Goal: Task Accomplishment & Management: Use online tool/utility

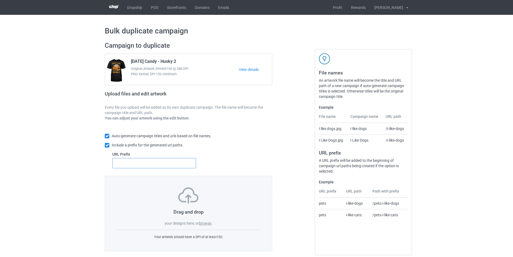
click at [151, 164] on input "text" at bounding box center [154, 163] width 84 height 10
type input "dmt-"
click at [206, 223] on label "browse" at bounding box center [205, 223] width 12 height 4
click at [0, 0] on input "browse" at bounding box center [0, 0] width 0 height 0
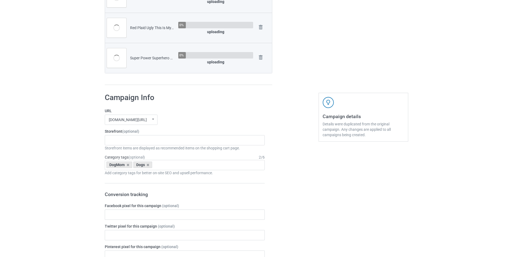
scroll to position [431, 0]
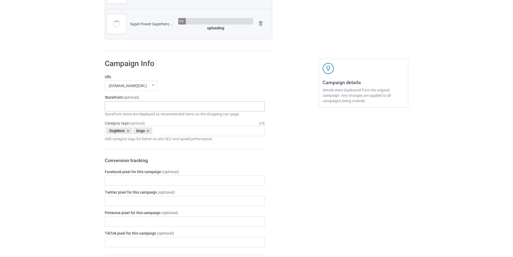
click at [184, 109] on div "Dachshund Store Daisy Sunshine Dogs A Bond That Can't Be Broken Spooky Pumpkin …" at bounding box center [185, 106] width 160 height 10
click at [142, 116] on div "Dachshund Store" at bounding box center [185, 116] width 160 height 10
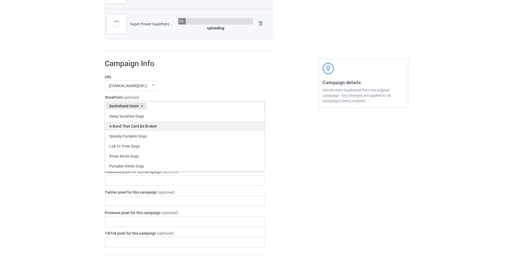
click at [107, 130] on div "A Bond That Can't Be Broken" at bounding box center [185, 126] width 160 height 10
click at [202, 106] on icon at bounding box center [202, 106] width 3 height 4
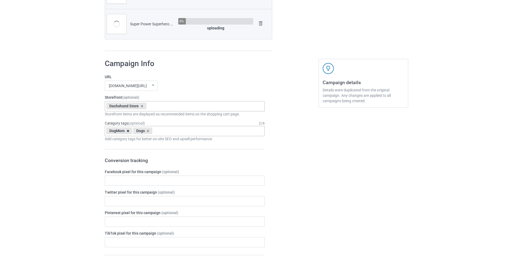
click at [127, 130] on icon at bounding box center [128, 131] width 3 height 4
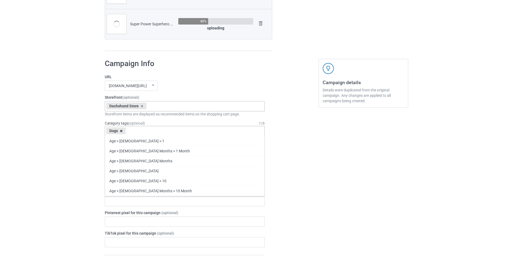
click at [121, 130] on icon at bounding box center [121, 131] width 3 height 4
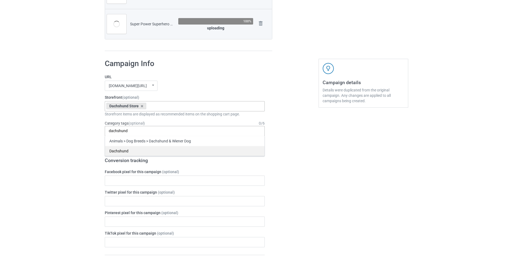
type input "dachshund"
click at [129, 150] on div "Dachshund" at bounding box center [185, 151] width 160 height 10
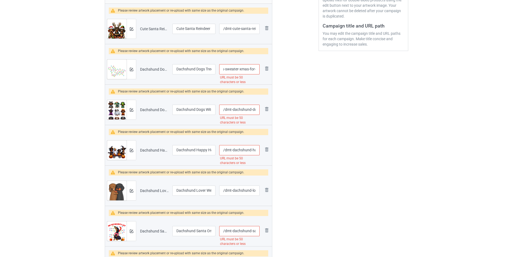
scroll to position [0, 74]
drag, startPoint x: 233, startPoint y: 68, endPoint x: 254, endPoint y: 68, distance: 21.3
click at [254, 68] on input "/dmt-dachshund-dogs-tree-christmas-sweater-xmas-for-pet-dog" at bounding box center [239, 69] width 40 height 10
click at [253, 70] on input "/dmt-dachshund-dogs-tree-christmas-sweater-xmas-for-pet-dog" at bounding box center [239, 69] width 40 height 10
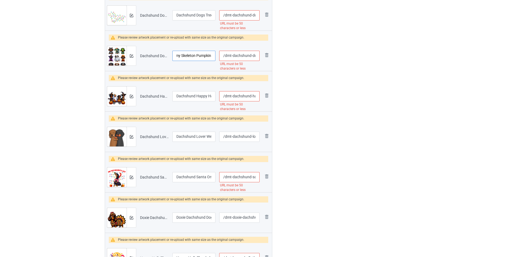
scroll to position [0, 82]
drag, startPoint x: 200, startPoint y: 56, endPoint x: 213, endPoint y: 58, distance: 13.4
click at [213, 58] on input "Dachshund Dogs Witch Zombie Mummy Skeleton Pumpkin [DATE]" at bounding box center [193, 56] width 43 height 10
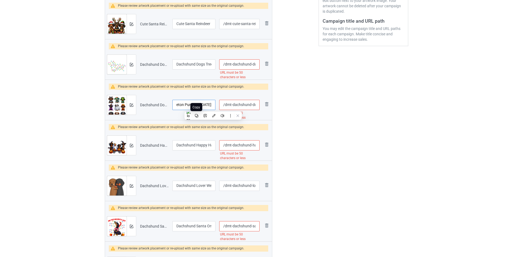
scroll to position [54, 0]
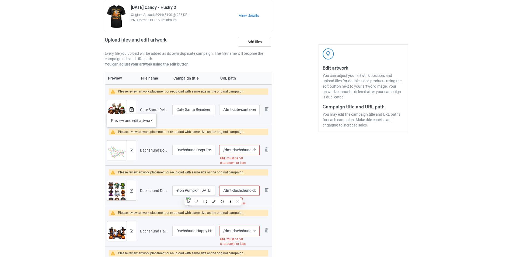
click at [132, 108] on img at bounding box center [132, 110] width 4 height 4
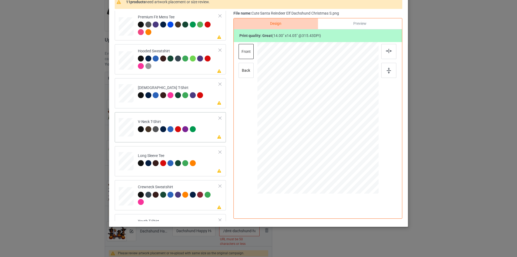
scroll to position [160, 0]
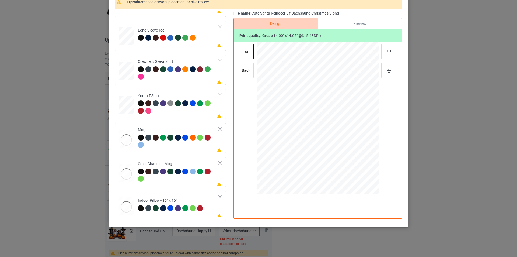
click at [181, 164] on div "Color Changing Mug" at bounding box center [178, 171] width 81 height 20
drag, startPoint x: 353, startPoint y: 155, endPoint x: 340, endPoint y: 126, distance: 31.5
click at [340, 126] on div at bounding box center [318, 117] width 121 height 50
drag, startPoint x: 354, startPoint y: 118, endPoint x: 359, endPoint y: 118, distance: 5.1
click at [359, 118] on div at bounding box center [351, 116] width 35 height 35
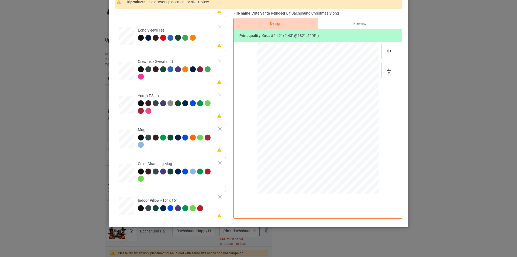
click at [184, 194] on td "Please review artwork placement Indoor Pillow - 16” x 16”" at bounding box center [178, 205] width 87 height 24
drag, startPoint x: 353, startPoint y: 157, endPoint x: 357, endPoint y: 161, distance: 5.8
click at [357, 161] on div at bounding box center [318, 117] width 121 height 121
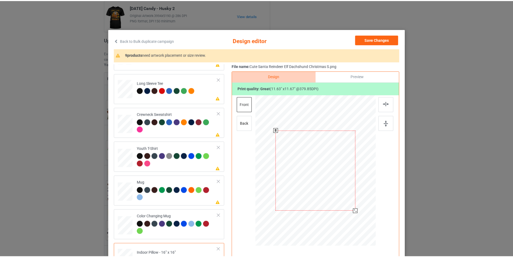
scroll to position [0, 0]
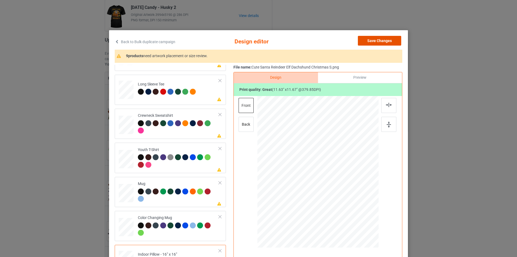
click at [387, 40] on button "Save Changes" at bounding box center [379, 41] width 43 height 10
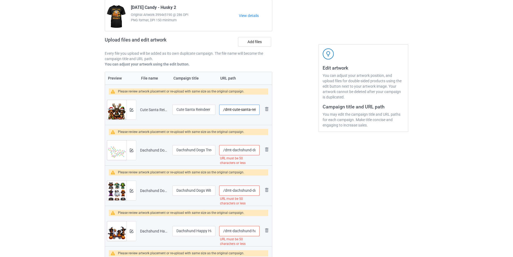
click at [247, 110] on input "/dmt-cute-santa-reindeer-elf-dachshund-christmas-s" at bounding box center [239, 110] width 40 height 10
click at [253, 110] on input "/dmt-cute-santa-reindeer-elf-dachshund-christmas-s" at bounding box center [239, 110] width 40 height 10
drag, startPoint x: 253, startPoint y: 110, endPoint x: 256, endPoint y: 111, distance: 3.1
click at [256, 111] on input "/dmt-cute-santa-reindeer-elf-dachshund-christmas-s" at bounding box center [239, 110] width 40 height 10
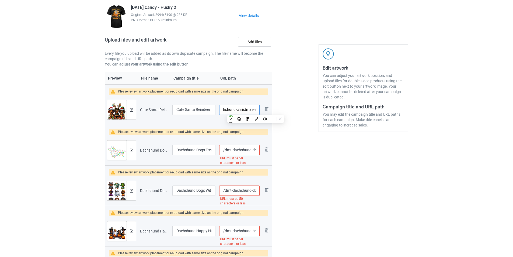
click at [250, 111] on input "/dmt-cute-santa-reindeer-elf-dachshund-christmas-s" at bounding box center [239, 110] width 40 height 10
drag, startPoint x: 235, startPoint y: 108, endPoint x: 265, endPoint y: 114, distance: 30.8
click at [265, 114] on tr "Preview and edit artwork Cute Santa Reindeer Elf Dachshund Christmas S.png Cute…" at bounding box center [188, 110] width 167 height 30
drag, startPoint x: 230, startPoint y: 109, endPoint x: 262, endPoint y: 110, distance: 31.3
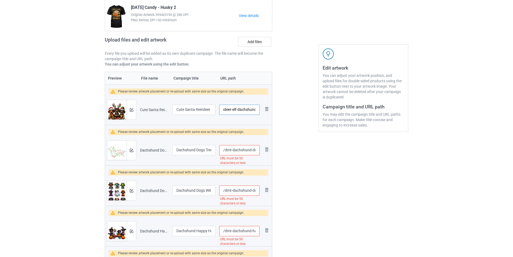
click at [262, 110] on tr "Preview and edit artwork Cute Santa Reindeer Elf Dachshund Christmas S.png Cute…" at bounding box center [188, 110] width 167 height 30
type input "/dmt-cute-santa-reindeer"
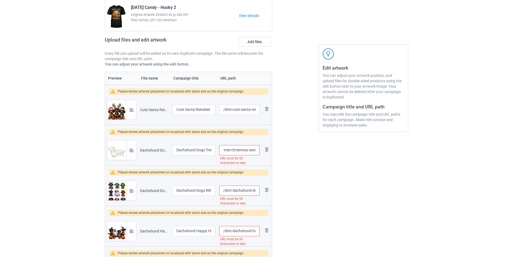
click at [253, 150] on input "/dmt-dachshund-dogs-tree-christmas-sweater-xmas-for-pet-dog" at bounding box center [239, 150] width 40 height 10
click at [250, 150] on input "/dmt-dachshund-dogs-tree-christmas-sweater-xmas-for-pet-dog" at bounding box center [239, 150] width 40 height 10
drag, startPoint x: 244, startPoint y: 149, endPoint x: 279, endPoint y: 159, distance: 36.5
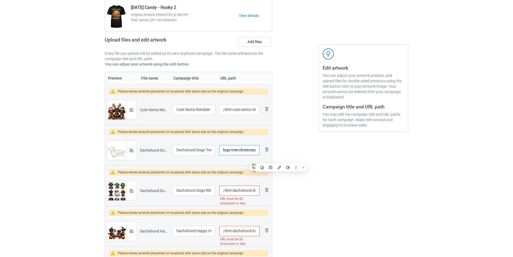
scroll to position [0, 30]
type input "/dmt-dachshund-dogs-tree-christmas"
drag, startPoint x: 190, startPoint y: 150, endPoint x: 210, endPoint y: 150, distance: 19.7
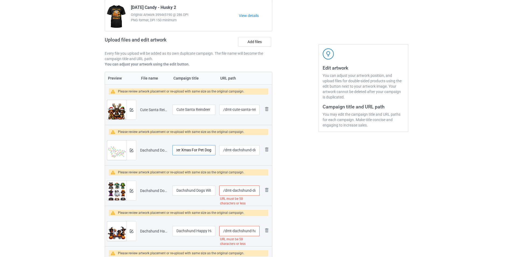
click at [210, 150] on input "Dachshund Dogs Tree Christmas Sweater Xmas For Pet Dog" at bounding box center [193, 150] width 43 height 10
click at [132, 152] on img at bounding box center [132, 151] width 4 height 4
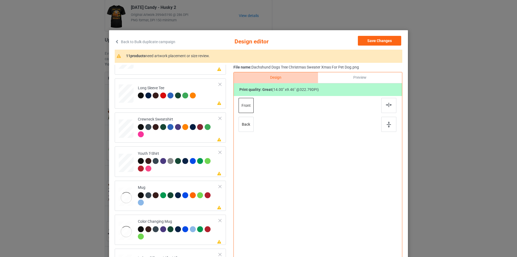
scroll to position [160, 0]
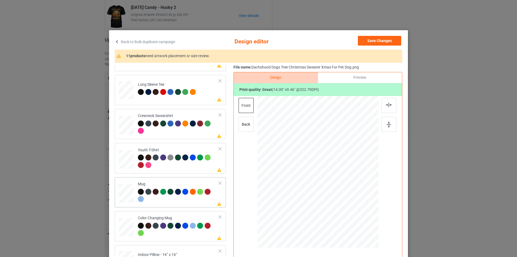
click at [170, 185] on div "Mug" at bounding box center [178, 191] width 81 height 20
drag, startPoint x: 352, startPoint y: 197, endPoint x: 338, endPoint y: 174, distance: 26.5
click at [338, 174] on div at bounding box center [318, 171] width 121 height 50
drag, startPoint x: 327, startPoint y: 168, endPoint x: 360, endPoint y: 167, distance: 32.6
click at [360, 167] on div at bounding box center [350, 170] width 37 height 25
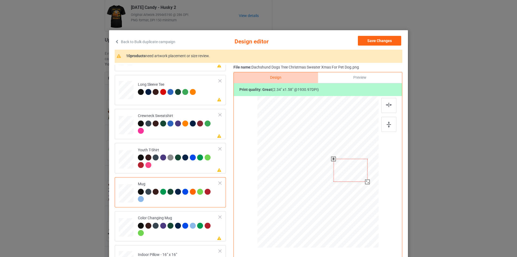
click at [366, 181] on div at bounding box center [367, 181] width 5 height 5
click at [360, 175] on div at bounding box center [351, 169] width 34 height 23
click at [182, 133] on div at bounding box center [178, 127] width 81 height 15
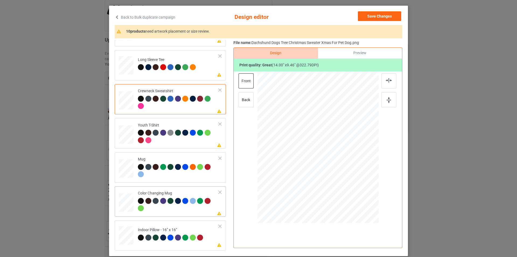
scroll to position [54, 0]
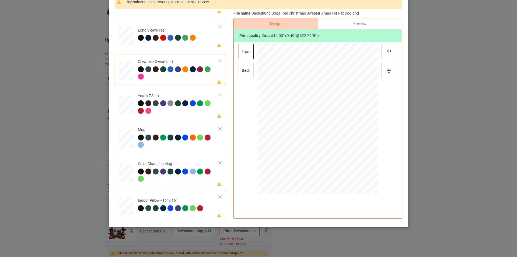
click at [174, 201] on div "Indoor Pillow - 16” x 16”" at bounding box center [171, 204] width 67 height 13
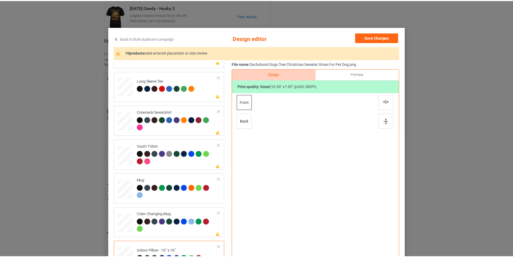
scroll to position [0, 0]
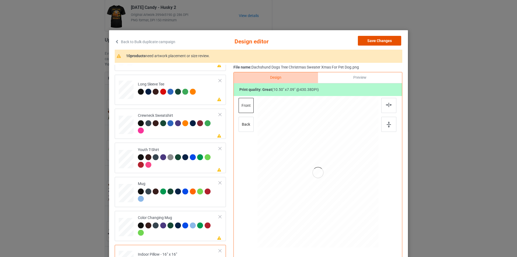
click at [377, 43] on button "Save Changes" at bounding box center [379, 41] width 43 height 10
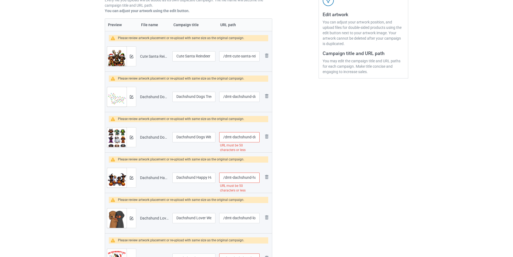
scroll to position [108, 0]
click at [254, 137] on input "/dmt-dachshund-dogs-witch-zombie-mummy-skeleton-pumpkin-[DATE]" at bounding box center [239, 137] width 40 height 10
click at [250, 137] on input "/dmt-dachshund-dogs-witch-zombie-mummy-skeleton-pumpkin-[DATE]" at bounding box center [239, 137] width 40 height 10
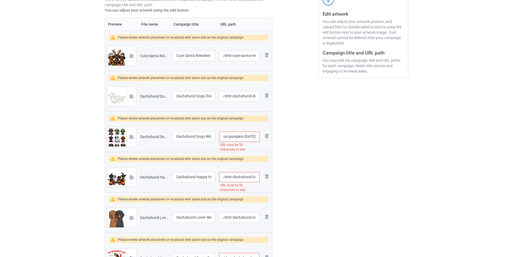
drag, startPoint x: 235, startPoint y: 135, endPoint x: 272, endPoint y: 139, distance: 37.9
click at [272, 139] on div "Campaign to duplicate [DATE] Candy - Husky 2 Original Artwork 3994x5190 @ 286 D…" at bounding box center [188, 210] width 175 height 561
drag, startPoint x: 240, startPoint y: 136, endPoint x: 275, endPoint y: 143, distance: 35.9
click at [275, 143] on div "Campaign to duplicate [DATE] Candy - Husky 2 Original Artwork 3994x5190 @ 286 D…" at bounding box center [188, 210] width 175 height 561
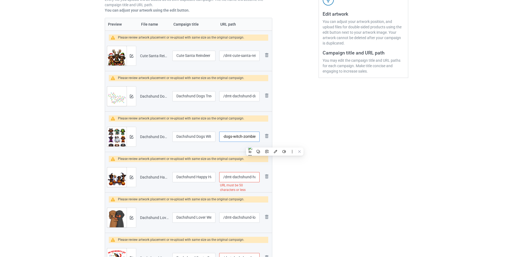
scroll to position [0, 28]
type input "/dmt-dachshund-dogs-witch-zombie"
click at [320, 147] on div "Edit artwork You can adjust your artwork position, and upload files for double-…" at bounding box center [363, 210] width 97 height 561
click at [241, 136] on input "/dmt-dachshund-dogs-witch-zombie" at bounding box center [239, 137] width 40 height 10
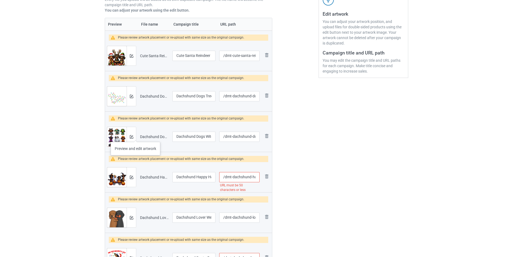
click at [134, 137] on div at bounding box center [131, 136] width 9 height 19
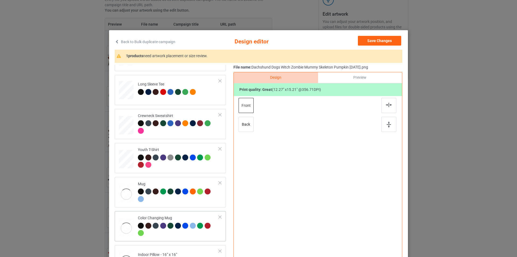
scroll to position [54, 0]
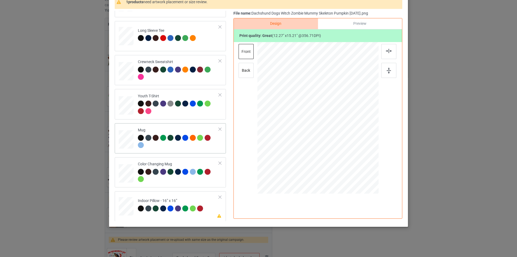
click at [192, 146] on div at bounding box center [178, 142] width 81 height 15
click at [366, 139] on div at bounding box center [368, 139] width 5 height 5
click at [199, 79] on div at bounding box center [178, 74] width 81 height 15
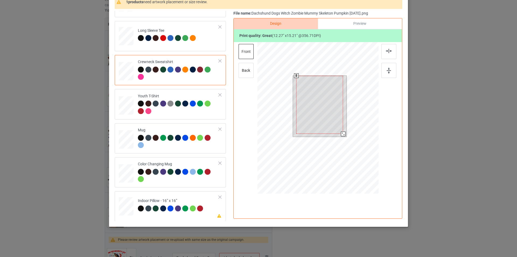
click at [344, 144] on div at bounding box center [318, 118] width 121 height 153
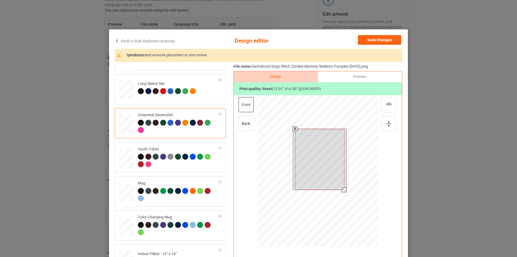
scroll to position [0, 0]
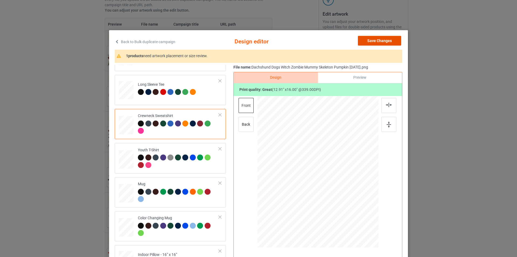
click at [385, 39] on button "Save Changes" at bounding box center [379, 41] width 43 height 10
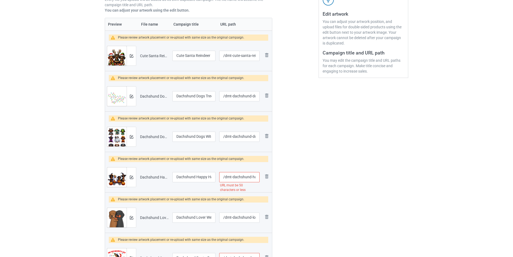
click at [230, 174] on input "/dmt-dachshund-happy-halloweiner-[DATE]-dogs-lover" at bounding box center [239, 177] width 40 height 10
click at [131, 177] on img at bounding box center [132, 177] width 4 height 4
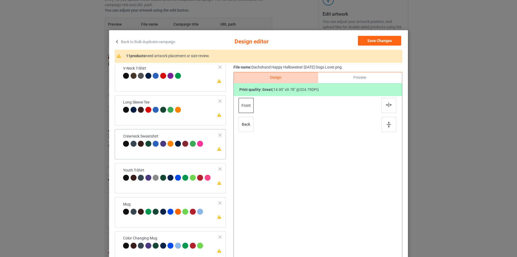
scroll to position [160, 0]
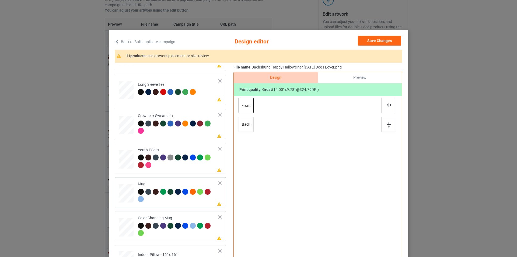
click at [175, 179] on div "Please review artwork placement Mug" at bounding box center [170, 192] width 111 height 30
drag, startPoint x: 353, startPoint y: 198, endPoint x: 334, endPoint y: 175, distance: 30.1
click at [338, 176] on div at bounding box center [318, 171] width 121 height 50
drag, startPoint x: 351, startPoint y: 176, endPoint x: 355, endPoint y: 173, distance: 4.6
click at [355, 173] on div at bounding box center [351, 172] width 35 height 25
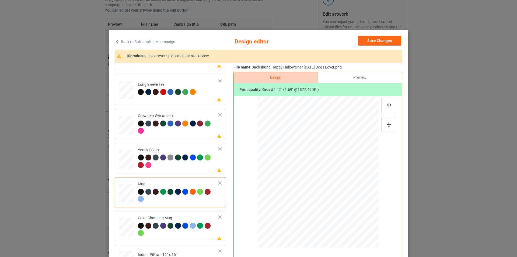
click at [180, 133] on div at bounding box center [178, 127] width 81 height 15
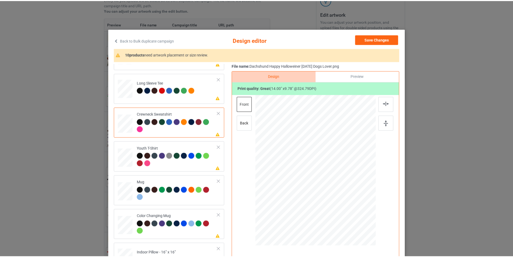
scroll to position [0, 0]
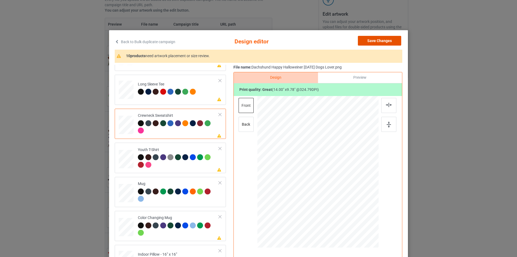
click at [388, 40] on button "Save Changes" at bounding box center [379, 41] width 43 height 10
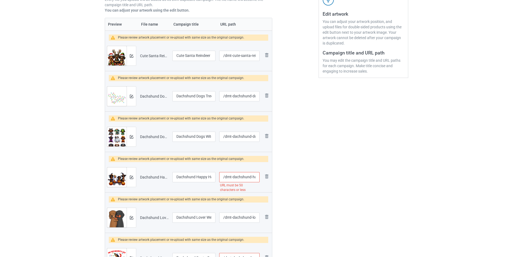
click at [256, 176] on input "/dmt-dachshund-happy-halloweiner-[DATE]-dogs-lover" at bounding box center [239, 177] width 40 height 10
drag, startPoint x: 251, startPoint y: 176, endPoint x: 254, endPoint y: 176, distance: 3.2
click at [254, 176] on input "/dmt-dachshund-happy-halloweiner-[DATE]-dogs-lover" at bounding box center [239, 177] width 40 height 10
click at [241, 176] on input "/dmt-dachshund-happy-halloweiner-[DATE]-dogs-lover" at bounding box center [239, 177] width 40 height 10
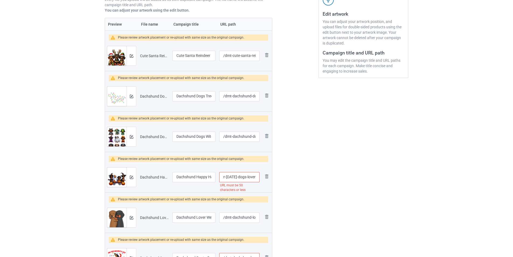
drag, startPoint x: 236, startPoint y: 177, endPoint x: 261, endPoint y: 184, distance: 25.6
click at [261, 184] on td "/dmt-dachshund-happy-halloweiner-[DATE]-dogs-lover URL must be 50 characters or…" at bounding box center [239, 177] width 44 height 30
type input "/dmt-dachshund-happy-halloweiner-[DATE]"
click at [349, 179] on div "Edit artwork You can adjust your artwork position, and upload files for double-…" at bounding box center [363, 210] width 97 height 561
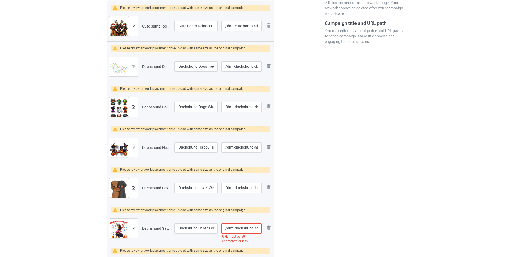
scroll to position [162, 0]
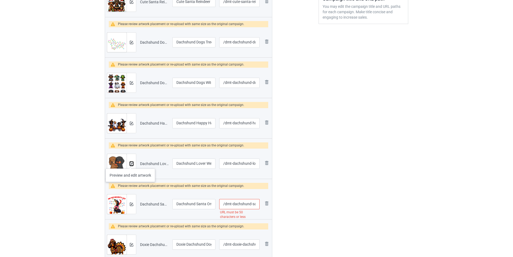
click at [130, 163] on img at bounding box center [132, 164] width 4 height 4
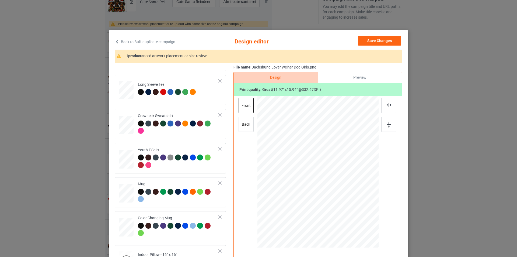
scroll to position [160, 0]
click at [162, 188] on div "Mug" at bounding box center [178, 191] width 81 height 20
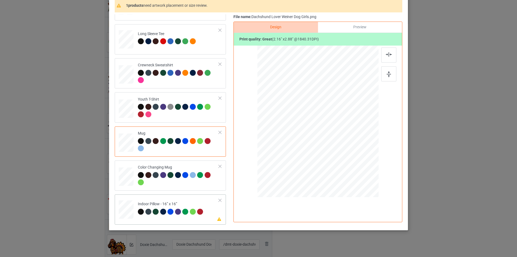
scroll to position [54, 0]
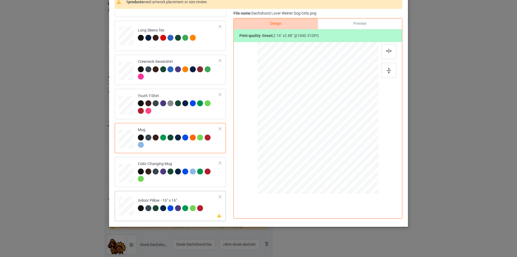
click at [182, 197] on td "Please review artwork placement Indoor Pillow - 16” x 16”" at bounding box center [178, 205] width 87 height 24
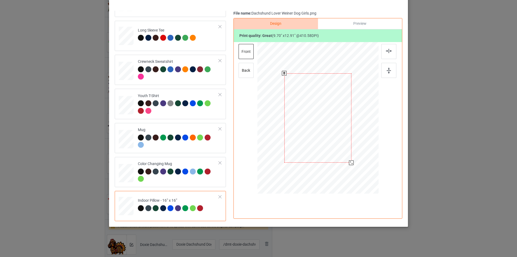
drag, startPoint x: 351, startPoint y: 167, endPoint x: 350, endPoint y: 163, distance: 4.7
click at [350, 163] on div at bounding box center [351, 162] width 5 height 5
click at [179, 77] on div at bounding box center [178, 73] width 81 height 15
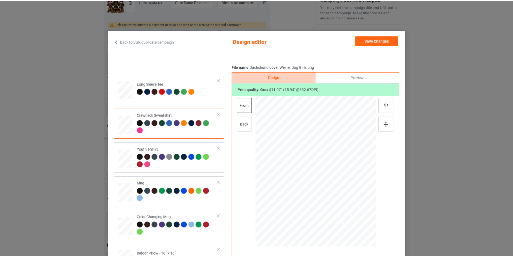
scroll to position [0, 0]
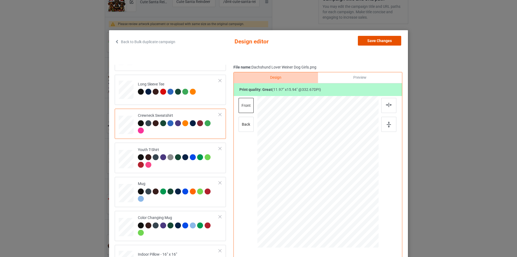
click at [393, 41] on button "Save Changes" at bounding box center [379, 41] width 43 height 10
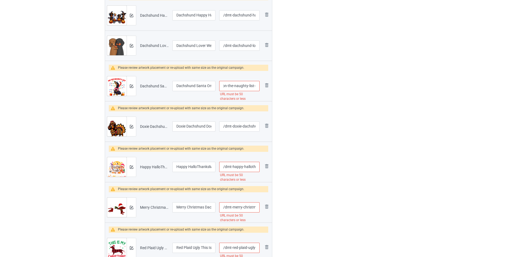
scroll to position [0, 75]
drag, startPoint x: 253, startPoint y: 87, endPoint x: 257, endPoint y: 87, distance: 3.8
click at [257, 87] on input "/dmt-dachshund-santa-on-the-naughty-list-dachshund-christmas" at bounding box center [239, 86] width 40 height 10
click at [246, 87] on input "/dmt-dachshund-santa-on-the-naughty-list-dachshund-christmas" at bounding box center [239, 86] width 40 height 10
drag, startPoint x: 238, startPoint y: 85, endPoint x: 268, endPoint y: 107, distance: 37.7
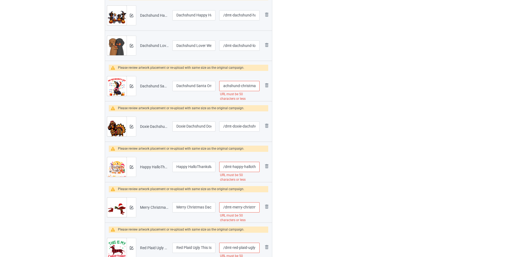
click at [268, 107] on table "Preview File name Campaign title URL path Please review artwork placement or re…" at bounding box center [189, 79] width 168 height 447
click at [339, 107] on div "Edit artwork You can adjust your artwork position, and upload files for double-…" at bounding box center [363, 43] width 97 height 551
drag, startPoint x: 251, startPoint y: 86, endPoint x: 257, endPoint y: 87, distance: 5.9
click at [257, 87] on input "/dmt-dachshund-santa-on-the-naughty-list-dachshund" at bounding box center [239, 86] width 40 height 10
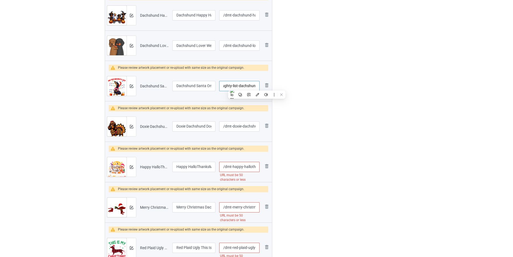
click at [235, 84] on input "/dmt-dachshund-santa-on-the-naughty-list-dachshund" at bounding box center [239, 86] width 40 height 10
drag, startPoint x: 230, startPoint y: 84, endPoint x: 268, endPoint y: 94, distance: 39.4
click at [268, 94] on tr "Preview and edit artwork Dachshund Santa On The Naughty List Dachshund Christma…" at bounding box center [188, 86] width 167 height 30
drag, startPoint x: 229, startPoint y: 84, endPoint x: 294, endPoint y: 105, distance: 68.4
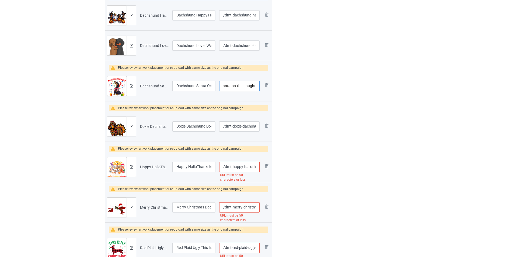
click at [294, 105] on div "Campaign to duplicate [DATE] Candy - Husky 2 Original Artwork 3994x5190 @ 286 D…" at bounding box center [256, 43] width 311 height 551
type input "/dmt-dachshund-santa"
click at [333, 112] on div "Edit artwork You can adjust your artwork position, and upload files for double-…" at bounding box center [363, 43] width 97 height 551
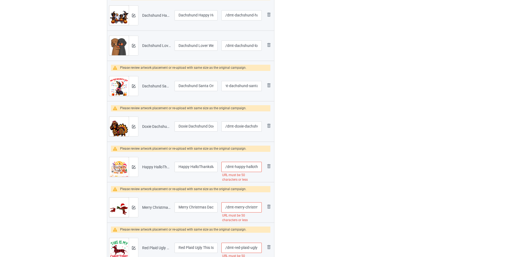
scroll to position [0, 0]
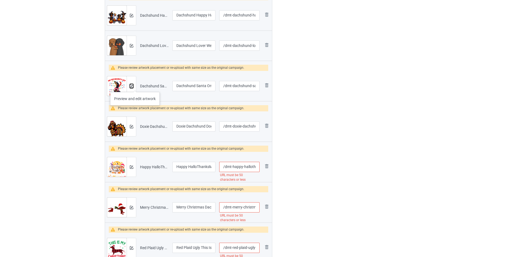
click at [132, 85] on img at bounding box center [132, 86] width 4 height 4
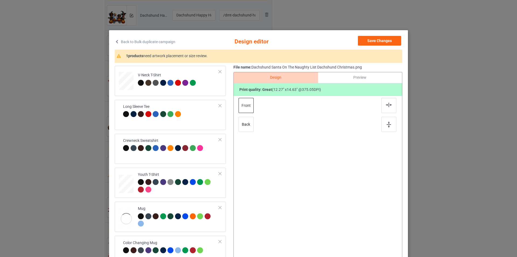
scroll to position [160, 0]
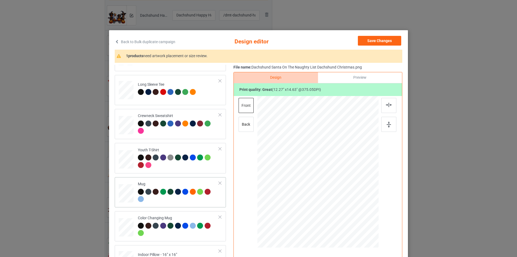
click at [152, 178] on div "Mug" at bounding box center [170, 192] width 111 height 30
click at [365, 195] on div at bounding box center [318, 171] width 121 height 50
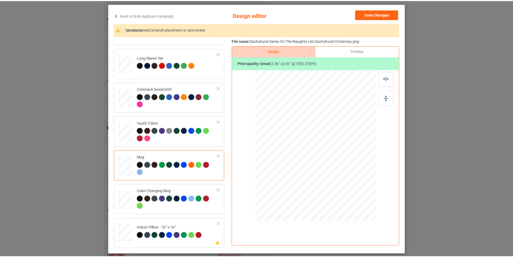
scroll to position [0, 0]
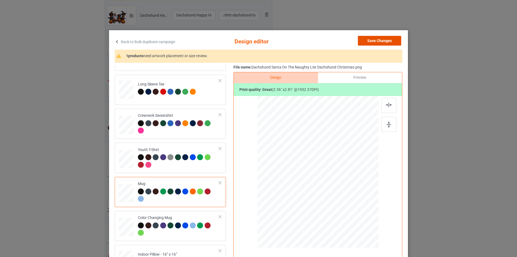
click at [369, 39] on button "Save Changes" at bounding box center [379, 41] width 43 height 10
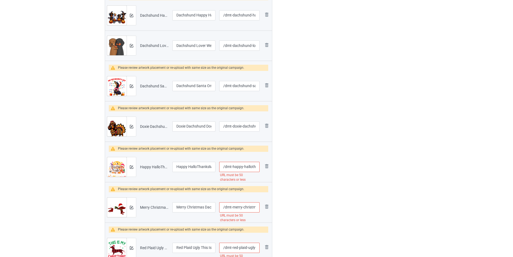
click at [252, 167] on input "/dmt-happy-hallothanksmas-dachshund-dog-lover-dog-mom" at bounding box center [239, 167] width 40 height 10
drag, startPoint x: 247, startPoint y: 167, endPoint x: 252, endPoint y: 167, distance: 5.7
click at [252, 167] on input "/dmt-happy-hallothanksmas-dachshund-dog-lover-dog-mom" at bounding box center [239, 167] width 40 height 10
click at [245, 167] on input "/dmt-happy-hallothanksmas-dachshund-dog-lover-dog-mom" at bounding box center [239, 167] width 40 height 10
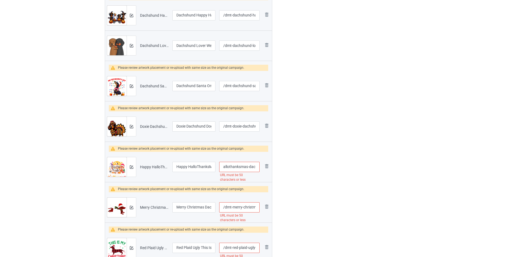
scroll to position [0, 68]
drag, startPoint x: 247, startPoint y: 166, endPoint x: 258, endPoint y: 169, distance: 11.4
click at [258, 169] on input "/dmt-happy-hallothanksmas-dachshund-dog-lover-dog-mom" at bounding box center [239, 167] width 40 height 10
click at [246, 165] on input "/dmt-happy-hallothanksmas-dachshund-dog-lover-dog-mom" at bounding box center [239, 167] width 40 height 10
drag, startPoint x: 224, startPoint y: 165, endPoint x: 277, endPoint y: 172, distance: 53.5
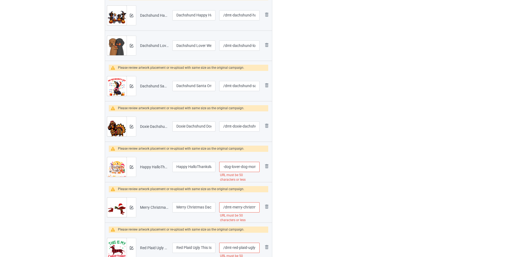
click at [277, 172] on div "Campaign to duplicate [DATE] Candy - Husky 2 Original Artwork 3994x5190 @ 286 D…" at bounding box center [256, 43] width 311 height 551
type input "/dmt-happy-hallothanksmas-dachshund"
click at [132, 167] on img at bounding box center [132, 167] width 4 height 4
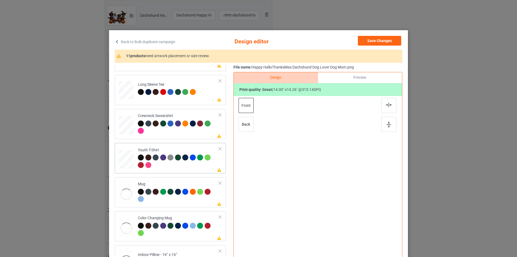
scroll to position [160, 0]
click at [180, 187] on div "Mug" at bounding box center [178, 191] width 81 height 20
drag, startPoint x: 352, startPoint y: 208, endPoint x: 340, endPoint y: 177, distance: 33.3
click at [340, 177] on div at bounding box center [318, 171] width 121 height 50
drag, startPoint x: 347, startPoint y: 172, endPoint x: 357, endPoint y: 172, distance: 9.4
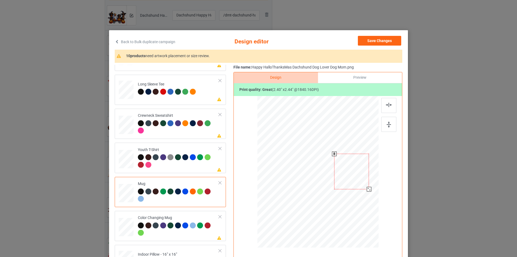
click at [357, 172] on div at bounding box center [351, 171] width 35 height 35
click at [181, 130] on div at bounding box center [178, 127] width 81 height 15
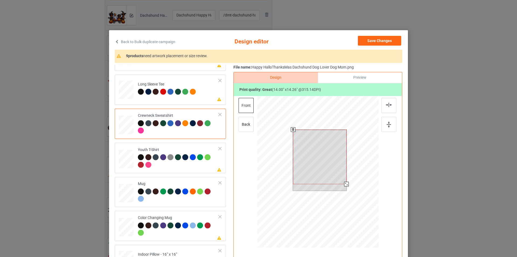
click at [347, 188] on div at bounding box center [318, 172] width 121 height 153
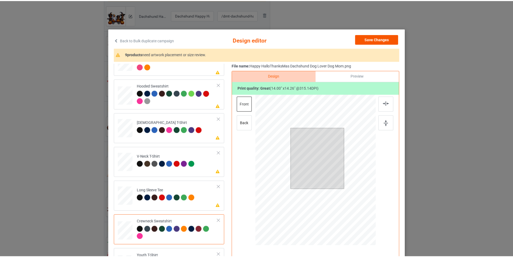
scroll to position [0, 0]
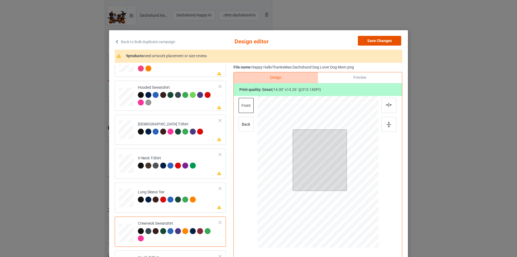
click at [378, 44] on button "Save Changes" at bounding box center [379, 41] width 43 height 10
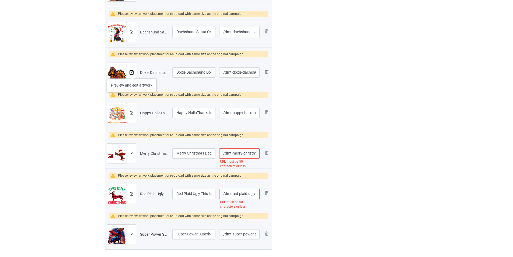
click at [132, 73] on img at bounding box center [132, 73] width 4 height 4
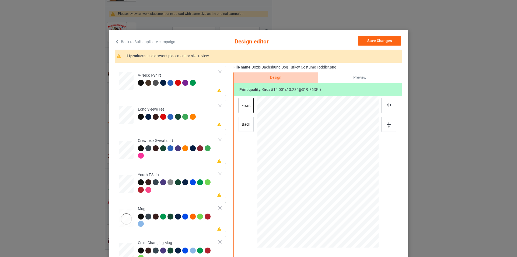
click at [159, 206] on div "Mug" at bounding box center [178, 216] width 81 height 20
drag, startPoint x: 352, startPoint y: 206, endPoint x: 339, endPoint y: 178, distance: 31.4
click at [339, 178] on div at bounding box center [318, 171] width 121 height 50
drag, startPoint x: 347, startPoint y: 169, endPoint x: 345, endPoint y: 165, distance: 4.1
click at [345, 165] on div at bounding box center [351, 169] width 35 height 33
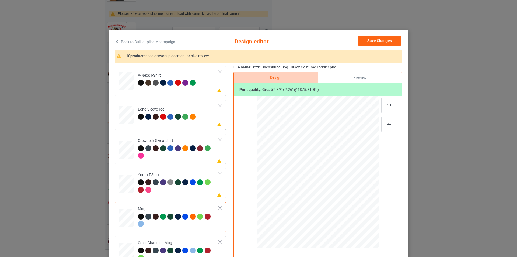
click at [181, 122] on td "Please review artwork placement Long Sleeve Tee" at bounding box center [178, 114] width 87 height 24
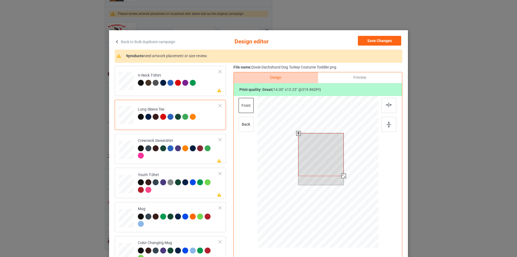
drag, startPoint x: 341, startPoint y: 176, endPoint x: 344, endPoint y: 178, distance: 3.7
click at [344, 178] on div at bounding box center [344, 176] width 5 height 5
click at [393, 40] on button "Save Changes" at bounding box center [379, 41] width 43 height 10
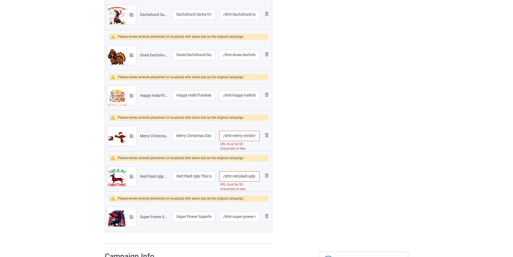
scroll to position [350, 0]
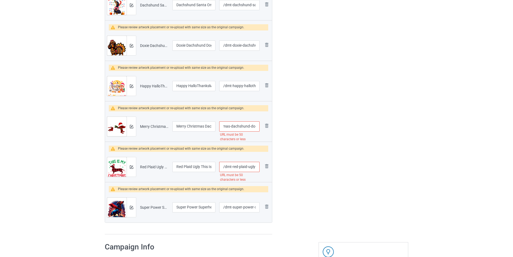
drag, startPoint x: 240, startPoint y: 126, endPoint x: 253, endPoint y: 128, distance: 13.5
click at [253, 128] on input "/dmt-merry-christmas-dachshund-dog-through-the-snow-plaid-xmas" at bounding box center [239, 126] width 40 height 10
click at [247, 128] on input "/dmt-merry-christmas-dachshund-dog-through-the-snow-plaid-xmas" at bounding box center [239, 126] width 40 height 10
drag, startPoint x: 246, startPoint y: 126, endPoint x: 268, endPoint y: 139, distance: 25.5
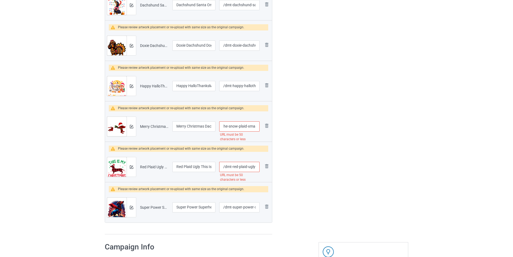
click at [268, 139] on tr "Preview and edit artwork Merry Christmas Dachshund Dog Through The Snow Plaid X…" at bounding box center [188, 126] width 167 height 30
type input "/dmt-merry-christmas-dachshund"
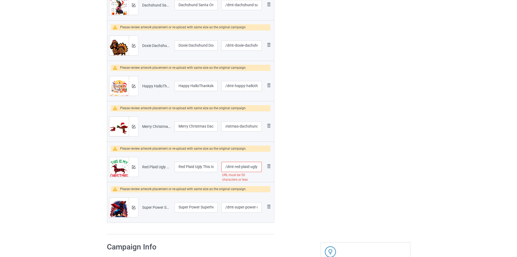
scroll to position [0, 0]
click at [131, 127] on img at bounding box center [132, 127] width 4 height 4
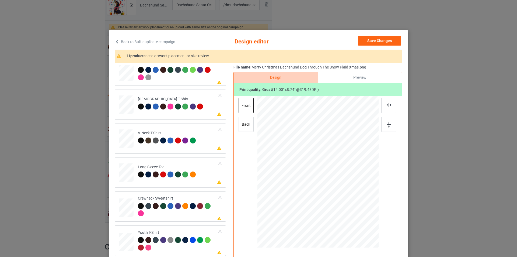
scroll to position [160, 0]
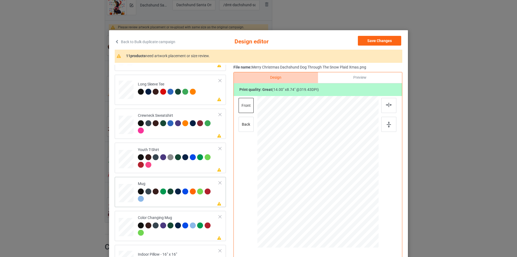
click at [167, 196] on div at bounding box center [178, 195] width 81 height 15
drag, startPoint x: 352, startPoint y: 194, endPoint x: 338, endPoint y: 171, distance: 26.8
click at [338, 171] on div at bounding box center [318, 171] width 121 height 50
click at [362, 166] on div at bounding box center [351, 170] width 37 height 23
click at [368, 181] on div at bounding box center [369, 182] width 5 height 5
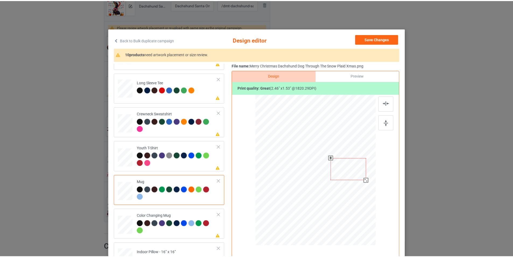
scroll to position [0, 0]
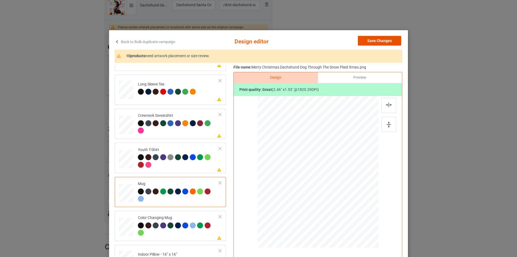
click at [379, 43] on button "Save Changes" at bounding box center [379, 41] width 43 height 10
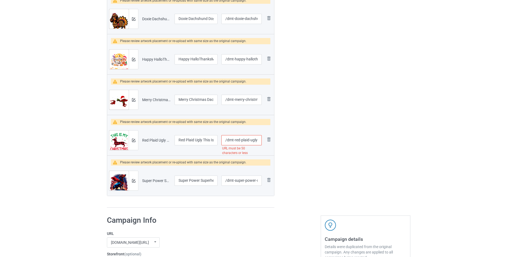
scroll to position [377, 0]
click at [130, 138] on button at bounding box center [132, 140] width 4 height 4
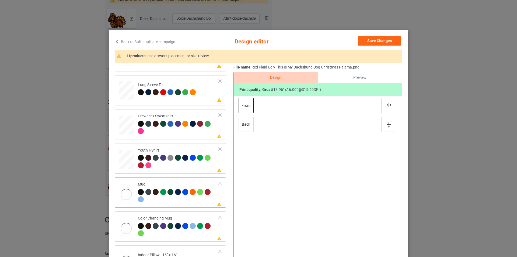
scroll to position [160, 0]
click at [167, 181] on td "Please review artwork placement Mug" at bounding box center [178, 192] width 87 height 26
drag, startPoint x: 351, startPoint y: 214, endPoint x: 336, endPoint y: 189, distance: 29.5
click at [336, 189] on div at bounding box center [318, 171] width 121 height 50
drag, startPoint x: 321, startPoint y: 171, endPoint x: 355, endPoint y: 171, distance: 33.7
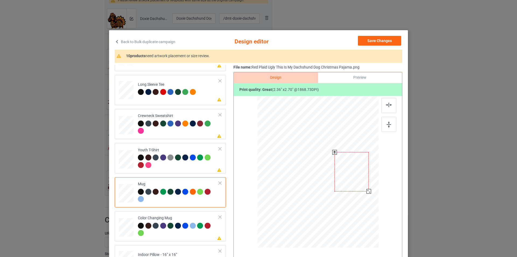
click at [355, 171] on div at bounding box center [352, 171] width 34 height 39
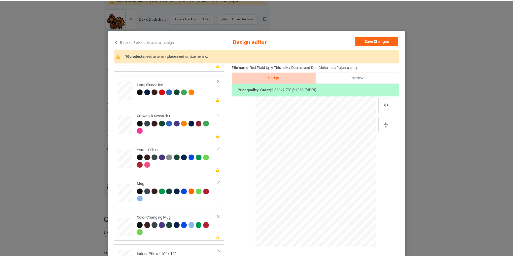
scroll to position [160, 0]
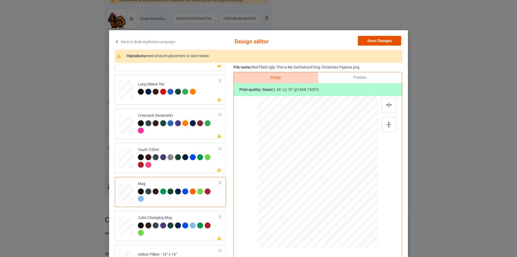
click at [388, 44] on button "Save Changes" at bounding box center [379, 41] width 43 height 10
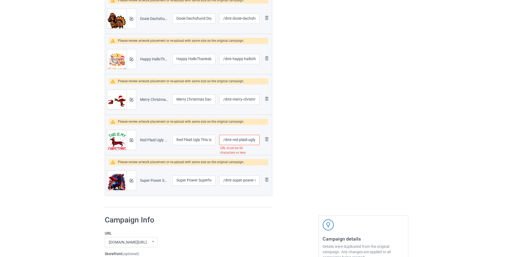
click at [248, 139] on input "/dmt-red-plaid-ugly-this-is-my-dachshund-dog-christmas-pajama" at bounding box center [239, 140] width 40 height 10
click at [256, 140] on input "/dmt-red-plaid-ugly-this-is-my-dachshund-dog-christmas-pajama" at bounding box center [239, 140] width 40 height 10
click at [254, 140] on input "/dmt-red-plaid-ugly-this-is-my-dachshund-dog-christmas-pajama" at bounding box center [239, 140] width 40 height 10
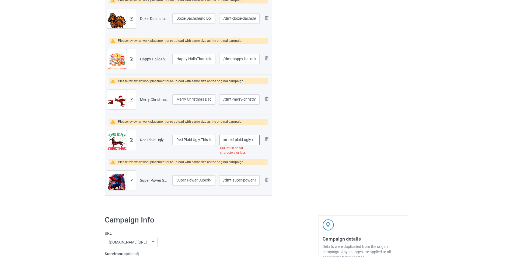
click at [224, 140] on input "/dmt-red-plaid-ugly-this-is-my-dachshund-dog-christmas-pajama" at bounding box center [239, 140] width 40 height 10
click at [249, 140] on input "/dmt-red-plaid-ugly-this-is-my-dachshund-dog-christmas-pajama" at bounding box center [239, 140] width 40 height 10
drag, startPoint x: 232, startPoint y: 139, endPoint x: 248, endPoint y: 142, distance: 16.3
click at [248, 142] on input "/dmt-red-plaid-ugly-this-is-my-dachshund-dog-christmas-pajama" at bounding box center [239, 140] width 40 height 10
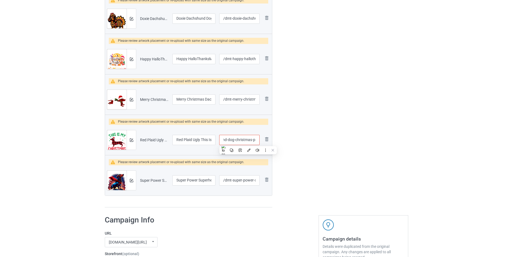
scroll to position [0, 9]
type input "/dmt-dachshund-dog-christmas-pajama"
click at [130, 179] on img at bounding box center [132, 181] width 4 height 4
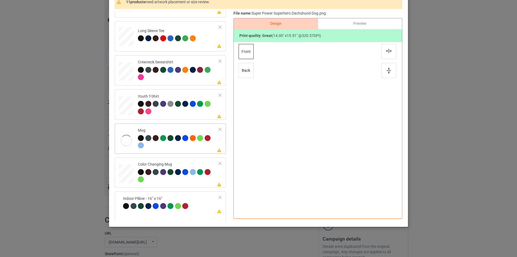
scroll to position [160, 0]
click at [182, 143] on div at bounding box center [178, 142] width 81 height 15
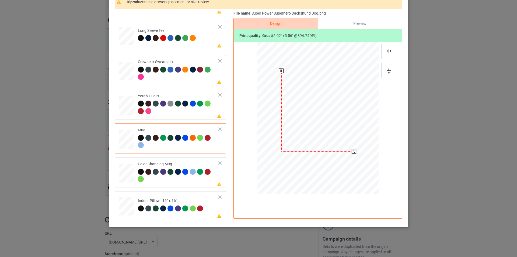
drag, startPoint x: 352, startPoint y: 156, endPoint x: 353, endPoint y: 150, distance: 5.2
click at [353, 150] on div at bounding box center [318, 111] width 73 height 81
drag, startPoint x: 340, startPoint y: 127, endPoint x: 337, endPoint y: 125, distance: 2.9
click at [337, 125] on div at bounding box center [318, 117] width 121 height 50
drag, startPoint x: 321, startPoint y: 113, endPoint x: 354, endPoint y: 119, distance: 33.7
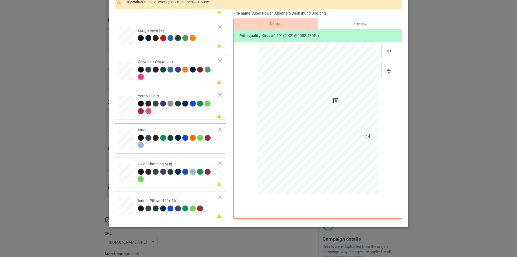
click at [354, 119] on div at bounding box center [352, 118] width 32 height 35
click at [367, 137] on div at bounding box center [369, 137] width 5 height 5
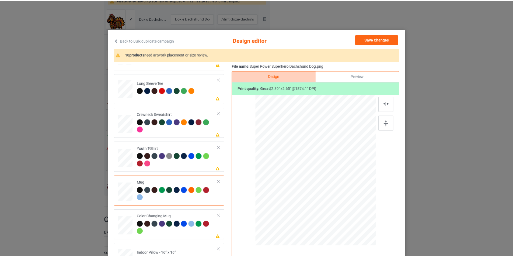
scroll to position [0, 0]
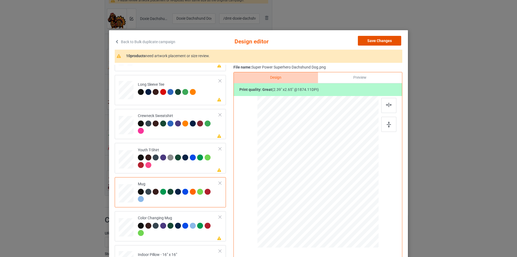
click at [389, 40] on button "Save Changes" at bounding box center [379, 41] width 43 height 10
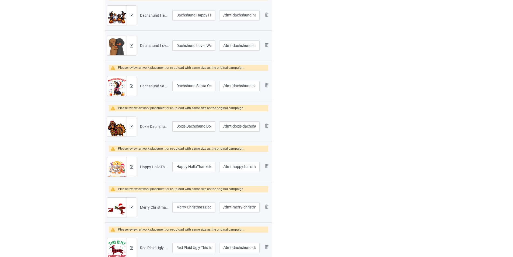
scroll to position [81, 0]
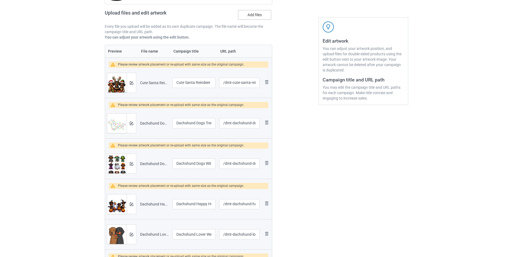
click at [262, 13] on label "Add files" at bounding box center [254, 15] width 33 height 10
click at [0, 0] on input "Add files" at bounding box center [0, 0] width 0 height 0
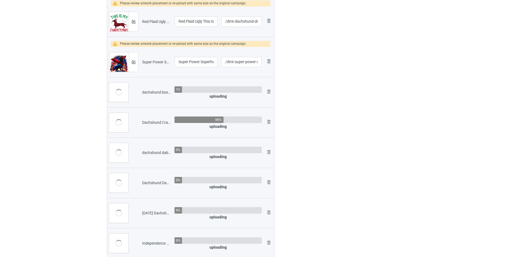
scroll to position [485, 0]
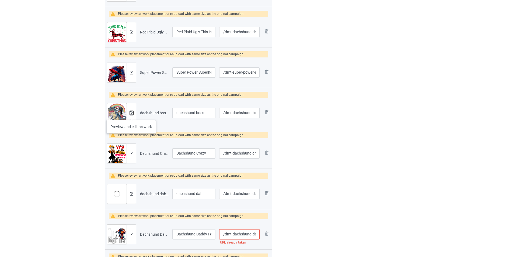
click at [131, 115] on img at bounding box center [132, 113] width 4 height 4
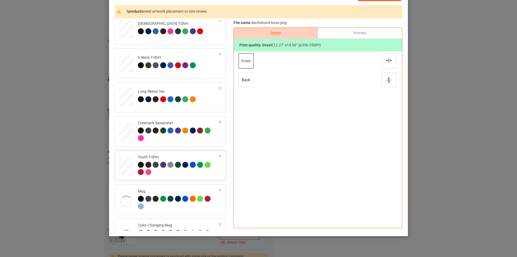
scroll to position [54, 0]
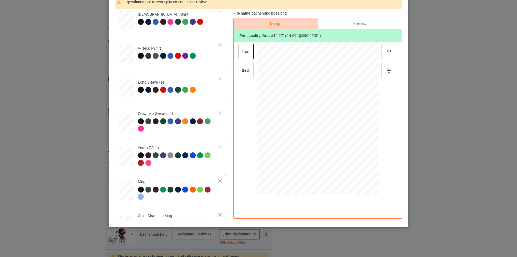
click at [169, 182] on div "Mug" at bounding box center [178, 189] width 81 height 20
click at [368, 137] on div at bounding box center [369, 139] width 5 height 5
click at [387, 70] on img at bounding box center [389, 71] width 4 height 6
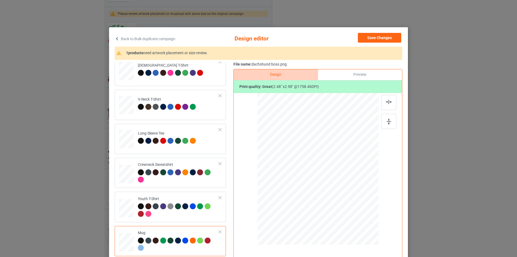
scroll to position [0, 0]
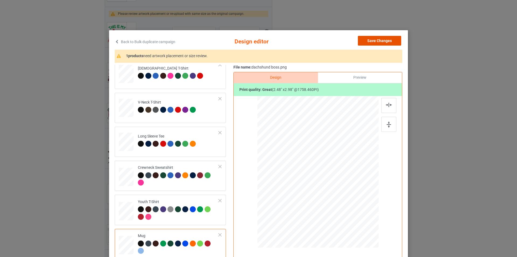
click at [392, 44] on button "Save Changes" at bounding box center [379, 41] width 43 height 10
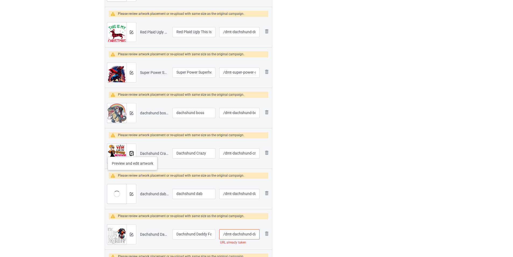
click at [133, 151] on button at bounding box center [132, 153] width 4 height 4
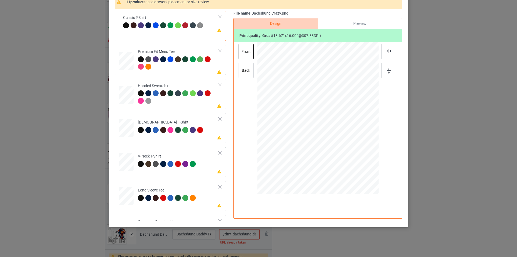
scroll to position [108, 0]
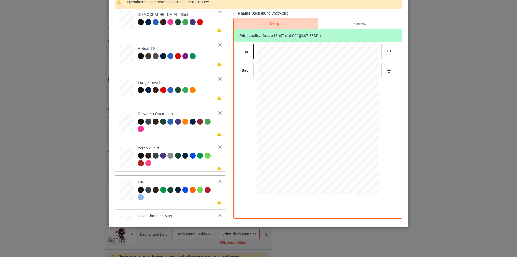
click at [169, 180] on div "Mug" at bounding box center [178, 189] width 81 height 20
drag, startPoint x: 351, startPoint y: 160, endPoint x: 339, endPoint y: 124, distance: 37.6
click at [339, 124] on div at bounding box center [318, 117] width 121 height 50
drag, startPoint x: 319, startPoint y: 117, endPoint x: 353, endPoint y: 117, distance: 33.7
click at [353, 117] on div at bounding box center [351, 117] width 31 height 37
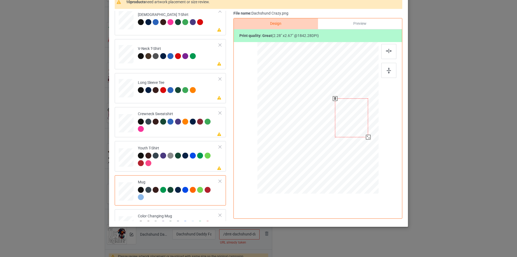
click at [366, 139] on div at bounding box center [368, 137] width 5 height 5
click at [364, 116] on div at bounding box center [351, 117] width 33 height 39
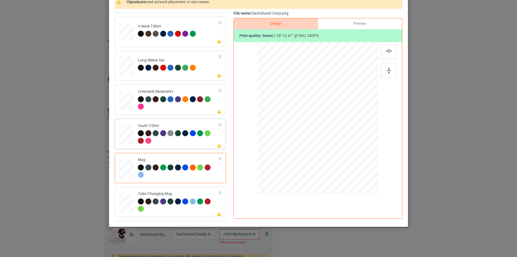
scroll to position [160, 0]
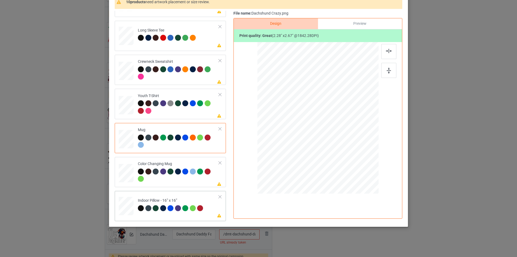
click at [187, 196] on td "Please review artwork placement Indoor Pillow - 16” x 16”" at bounding box center [178, 205] width 87 height 24
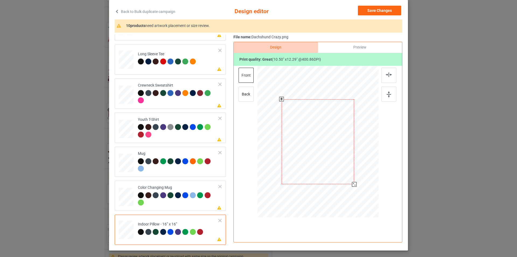
scroll to position [0, 0]
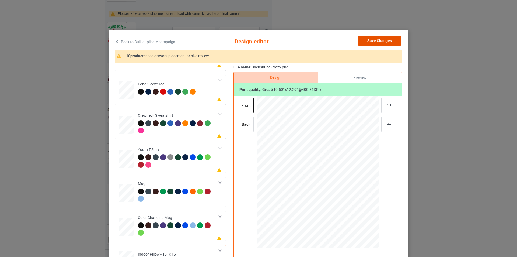
click at [379, 41] on button "Save Changes" at bounding box center [379, 41] width 43 height 10
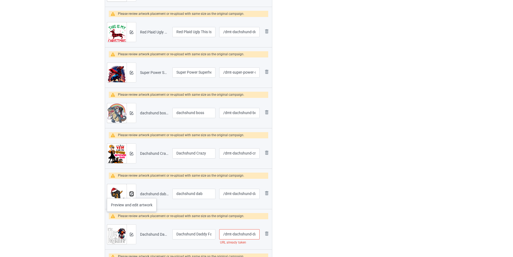
click at [132, 193] on img at bounding box center [132, 194] width 4 height 4
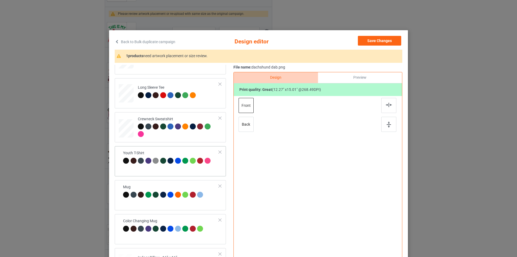
scroll to position [160, 0]
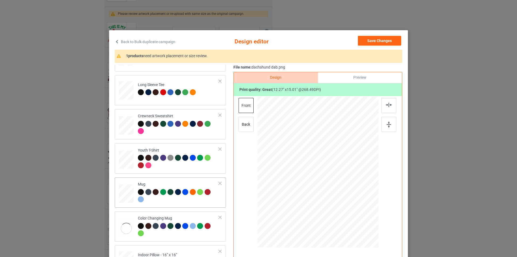
click at [173, 181] on td "Mug" at bounding box center [178, 192] width 87 height 26
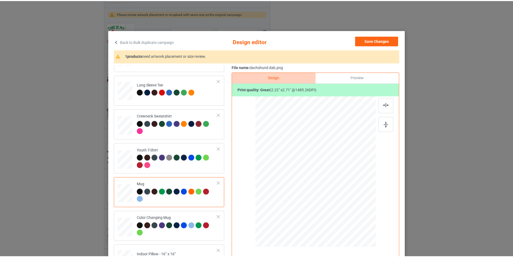
scroll to position [160, 0]
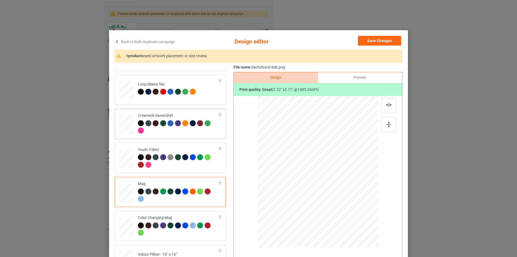
click at [186, 136] on td "Crewneck Sweatshirt" at bounding box center [178, 124] width 87 height 26
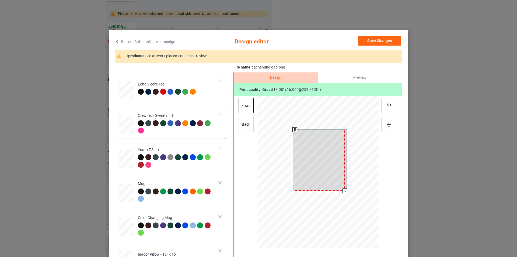
click at [342, 194] on div at bounding box center [318, 172] width 121 height 153
click at [385, 43] on button "Save Changes" at bounding box center [379, 41] width 43 height 10
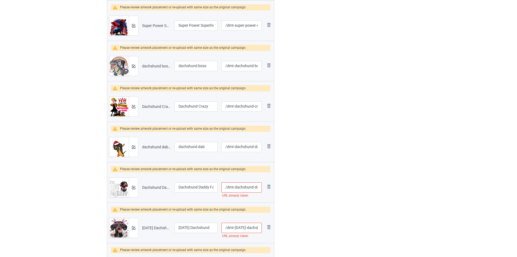
scroll to position [539, 0]
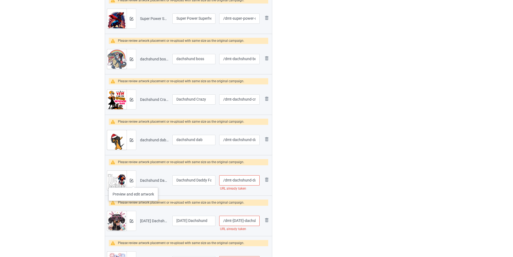
click at [133, 182] on div at bounding box center [131, 180] width 9 height 19
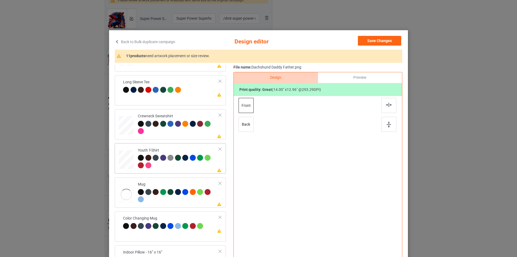
scroll to position [160, 0]
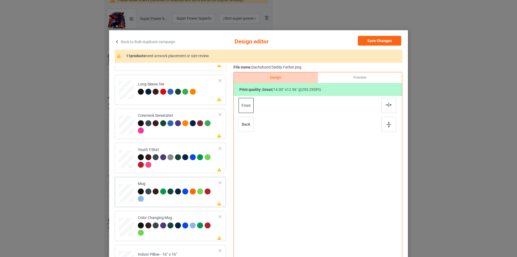
click at [165, 196] on div at bounding box center [178, 195] width 81 height 15
drag, startPoint x: 352, startPoint y: 206, endPoint x: 340, endPoint y: 177, distance: 31.5
click at [340, 177] on div at bounding box center [318, 171] width 121 height 50
drag, startPoint x: 319, startPoint y: 168, endPoint x: 352, endPoint y: 165, distance: 32.7
click at [352, 165] on div at bounding box center [350, 169] width 35 height 32
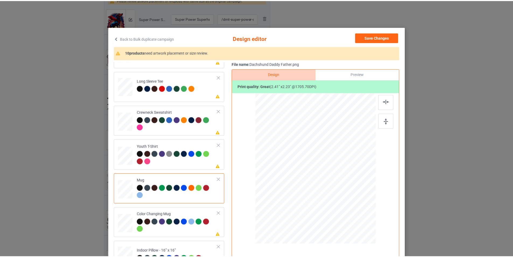
scroll to position [0, 0]
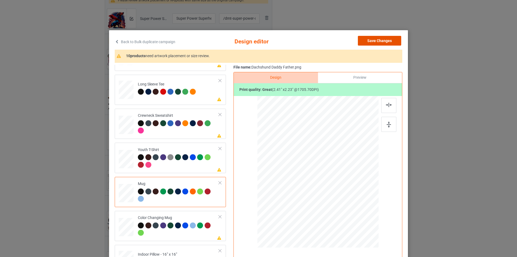
click at [374, 39] on button "Save Changes" at bounding box center [379, 41] width 43 height 10
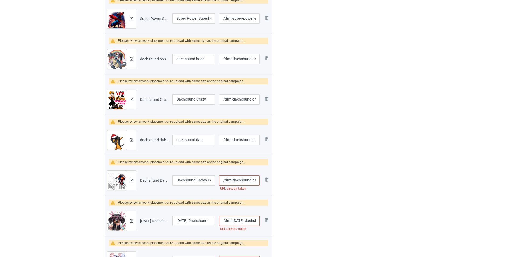
scroll to position [0, 18]
drag, startPoint x: 250, startPoint y: 180, endPoint x: 253, endPoint y: 181, distance: 2.7
click at [253, 181] on input "/dmt-dachshund-daddy-father" at bounding box center [239, 180] width 40 height 10
click at [257, 179] on input "/dmt-dachshund-daddy-father" at bounding box center [239, 180] width 40 height 10
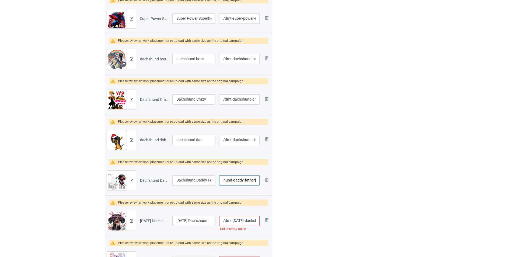
type input "/dmt-dachshund-daddy-father[DEMOGRAPHIC_DATA]"
click at [130, 223] on button at bounding box center [132, 221] width 4 height 4
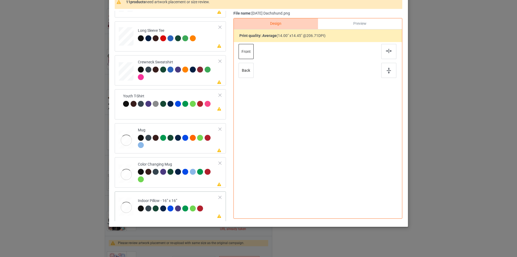
scroll to position [160, 0]
click at [185, 184] on td "Please review artwork placement Color Changing Mug" at bounding box center [178, 172] width 87 height 26
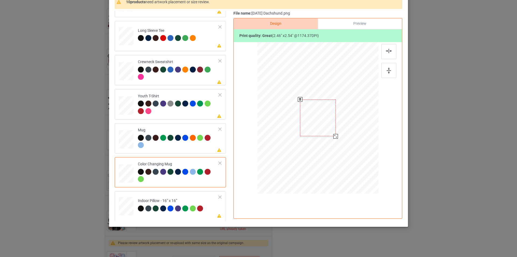
drag, startPoint x: 352, startPoint y: 156, endPoint x: 339, endPoint y: 130, distance: 29.0
click at [339, 130] on div at bounding box center [318, 117] width 121 height 50
drag, startPoint x: 313, startPoint y: 121, endPoint x: 347, endPoint y: 120, distance: 33.4
click at [347, 120] on div at bounding box center [352, 117] width 36 height 37
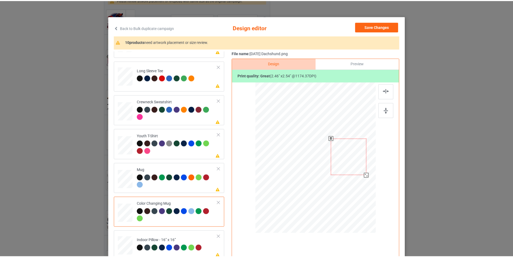
scroll to position [0, 0]
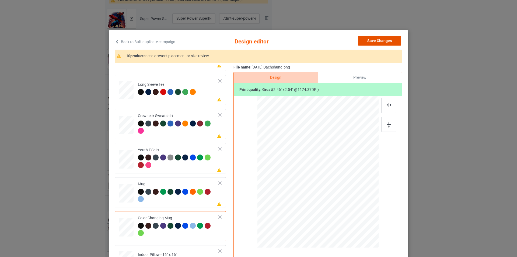
click at [376, 43] on button "Save Changes" at bounding box center [379, 41] width 43 height 10
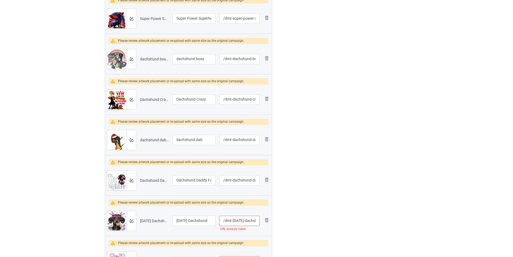
scroll to position [0, 7]
drag, startPoint x: 242, startPoint y: 222, endPoint x: 256, endPoint y: 222, distance: 14.6
click at [256, 222] on input "/dmt-[DATE]-dachshund" at bounding box center [239, 221] width 40 height 10
click at [258, 220] on input "/dmt-[DATE]-dachshund" at bounding box center [239, 221] width 40 height 10
click at [256, 220] on input "/dmt-[DATE]-dachshund" at bounding box center [239, 221] width 40 height 10
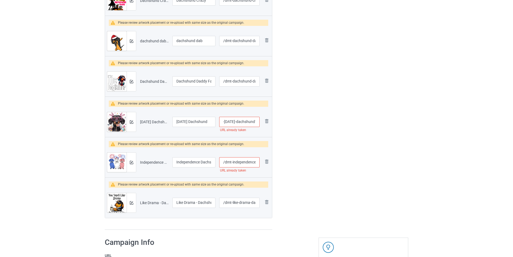
scroll to position [647, 0]
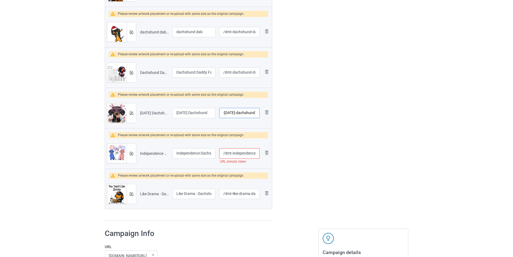
type input "/dmt-[DATE]-dachshund1"
drag, startPoint x: 248, startPoint y: 151, endPoint x: 256, endPoint y: 152, distance: 7.3
click at [256, 152] on input "/dmt-independence-dachshund" at bounding box center [239, 153] width 40 height 10
click at [256, 154] on input "/dmt-independence-dachshund" at bounding box center [239, 153] width 40 height 10
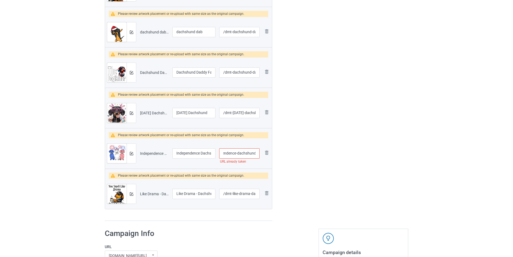
scroll to position [0, 22]
type input "/dmt-independence-dachshund1"
click at [134, 153] on div at bounding box center [131, 153] width 9 height 19
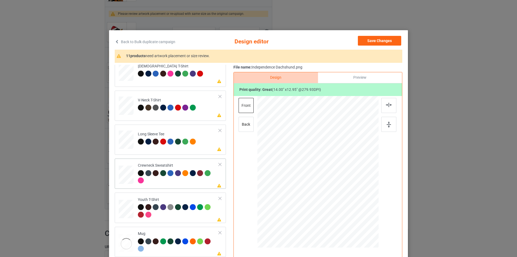
scroll to position [135, 0]
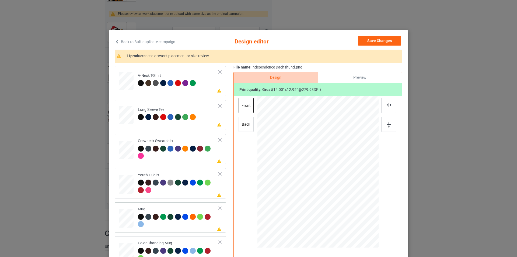
click at [171, 203] on div "Please review artwork placement Mug" at bounding box center [170, 217] width 111 height 30
drag, startPoint x: 354, startPoint y: 204, endPoint x: 339, endPoint y: 174, distance: 33.2
click at [339, 174] on div at bounding box center [318, 171] width 121 height 50
drag, startPoint x: 330, startPoint y: 169, endPoint x: 363, endPoint y: 168, distance: 33.2
click at [363, 168] on div at bounding box center [351, 171] width 34 height 32
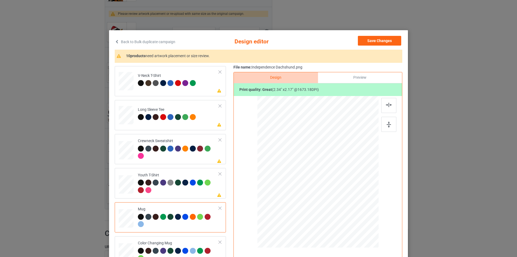
scroll to position [160, 0]
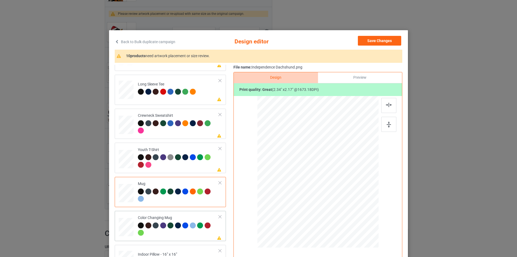
click at [187, 232] on div at bounding box center [178, 229] width 81 height 15
click at [377, 42] on button "Save Changes" at bounding box center [379, 41] width 43 height 10
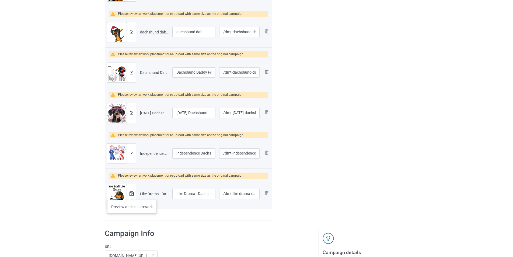
click at [132, 195] on img at bounding box center [132, 194] width 4 height 4
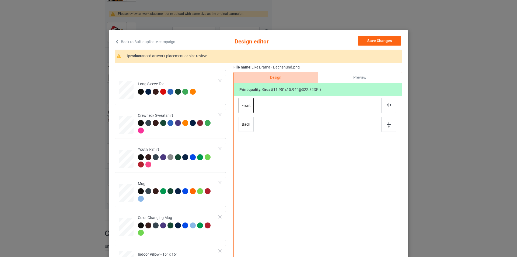
click at [179, 198] on div at bounding box center [178, 195] width 81 height 15
click at [390, 40] on button "Save Changes" at bounding box center [379, 41] width 43 height 10
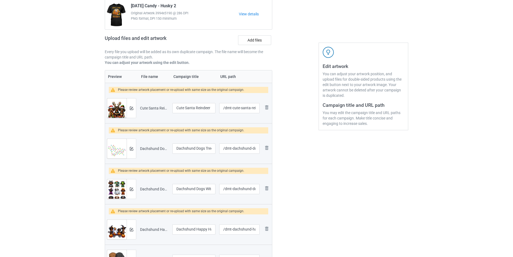
scroll to position [0, 0]
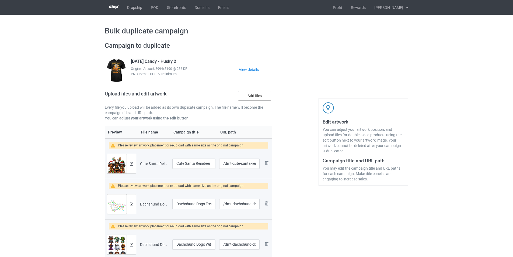
click at [260, 94] on label "Add files" at bounding box center [254, 96] width 33 height 10
click at [0, 0] on input "Add files" at bounding box center [0, 0] width 0 height 0
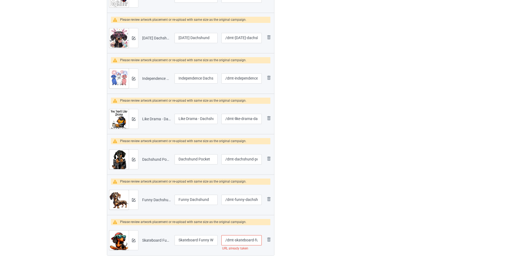
scroll to position [782, 0]
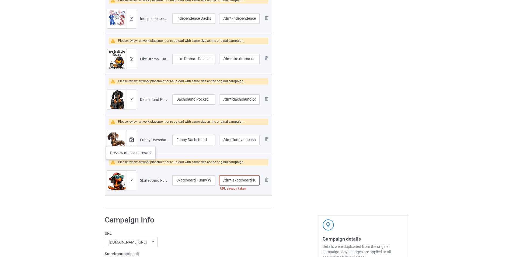
click at [131, 141] on img at bounding box center [132, 140] width 4 height 4
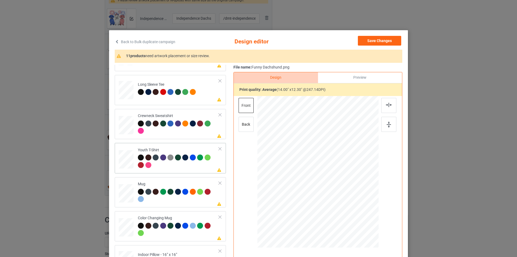
scroll to position [160, 0]
click at [167, 198] on div at bounding box center [178, 195] width 81 height 15
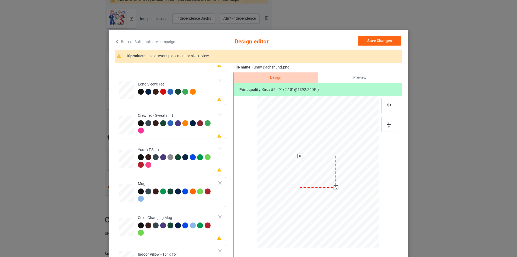
drag, startPoint x: 353, startPoint y: 203, endPoint x: 338, endPoint y: 181, distance: 26.5
click at [338, 181] on div at bounding box center [318, 171] width 121 height 50
drag, startPoint x: 341, startPoint y: 173, endPoint x: 359, endPoint y: 172, distance: 17.8
click at [359, 172] on div at bounding box center [352, 169] width 36 height 31
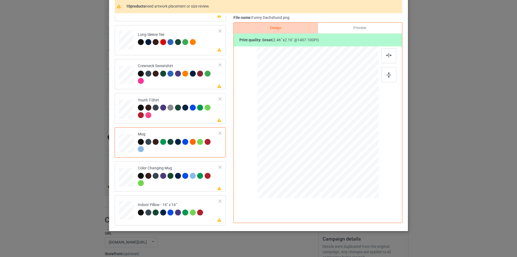
scroll to position [54, 0]
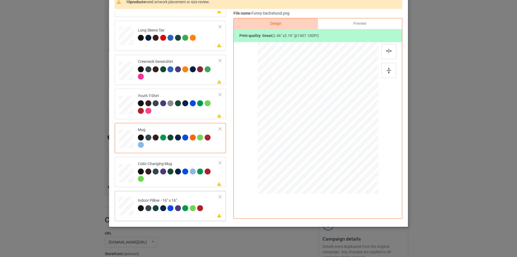
click at [185, 196] on td "Please review artwork placement Indoor Pillow - 16” x 16”" at bounding box center [178, 205] width 87 height 24
drag, startPoint x: 354, startPoint y: 148, endPoint x: 357, endPoint y: 161, distance: 13.3
click at [357, 161] on div at bounding box center [318, 117] width 121 height 121
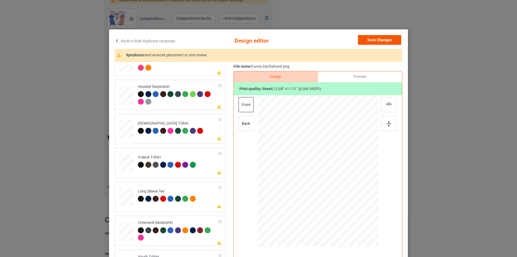
scroll to position [0, 0]
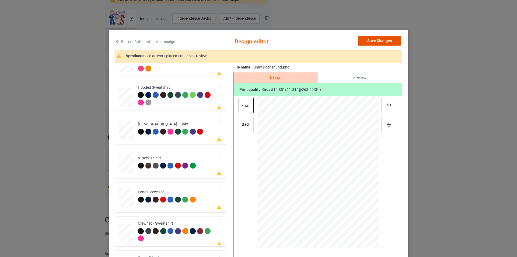
click at [380, 41] on button "Save Changes" at bounding box center [379, 41] width 43 height 10
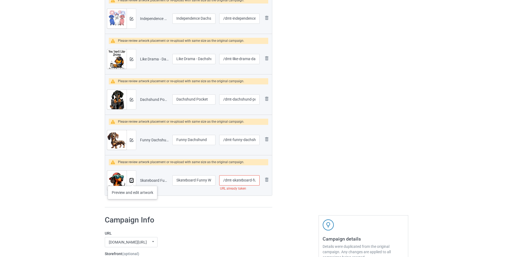
click at [133, 180] on img at bounding box center [132, 181] width 4 height 4
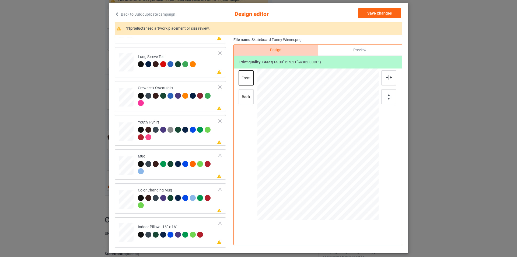
scroll to position [54, 0]
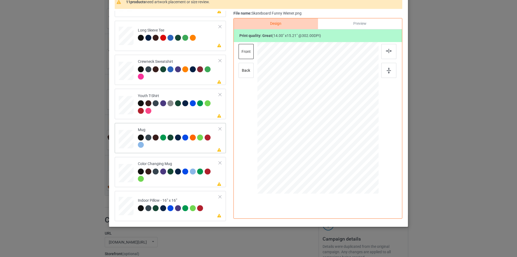
click at [174, 149] on div at bounding box center [178, 141] width 81 height 15
drag, startPoint x: 352, startPoint y: 157, endPoint x: 331, endPoint y: 118, distance: 44.4
click at [340, 119] on div at bounding box center [318, 117] width 121 height 50
drag, startPoint x: 322, startPoint y: 115, endPoint x: 355, endPoint y: 116, distance: 33.4
click at [355, 116] on div at bounding box center [352, 118] width 32 height 35
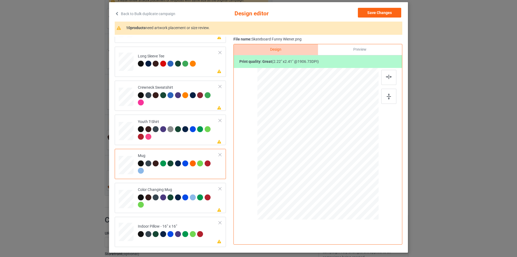
scroll to position [0, 0]
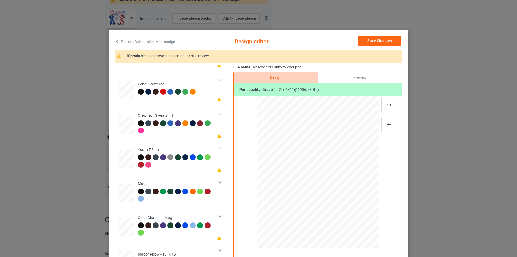
click at [379, 35] on div "Back to Bulk duplicate campaign Design editor Save Changes 10 products need art…" at bounding box center [258, 155] width 299 height 250
click at [375, 40] on button "Save Changes" at bounding box center [379, 41] width 43 height 10
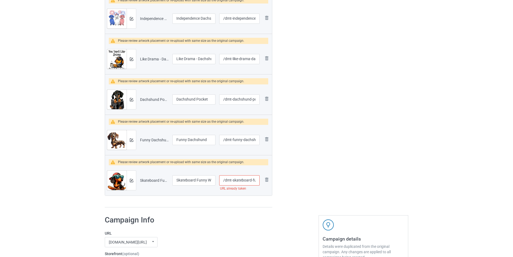
click at [227, 179] on input "/dmt-skateboard-funny-wiener" at bounding box center [239, 180] width 40 height 10
type input "/mt-skateboard-funny-wiener"
click at [132, 99] on img at bounding box center [132, 100] width 4 height 4
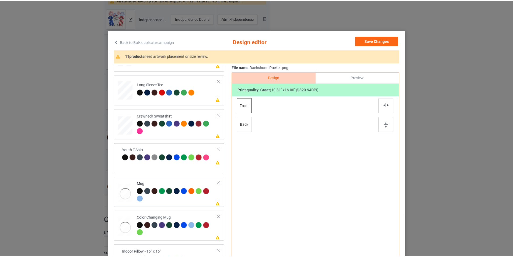
scroll to position [160, 0]
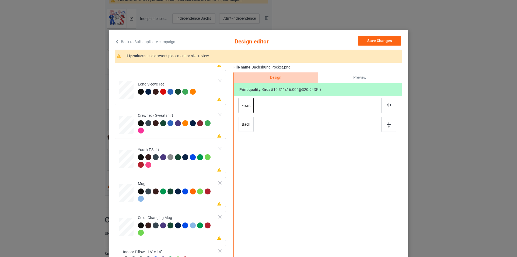
click at [176, 186] on div "Mug" at bounding box center [178, 191] width 81 height 20
drag, startPoint x: 345, startPoint y: 195, endPoint x: 340, endPoint y: 183, distance: 13.2
click at [340, 183] on div at bounding box center [318, 171] width 121 height 50
drag, startPoint x: 313, startPoint y: 170, endPoint x: 346, endPoint y: 170, distance: 33.2
click at [346, 170] on div at bounding box center [351, 172] width 28 height 43
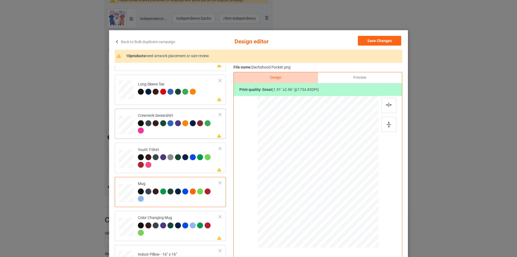
click at [185, 130] on div at bounding box center [178, 127] width 81 height 15
click at [388, 38] on button "Save Changes" at bounding box center [379, 41] width 43 height 10
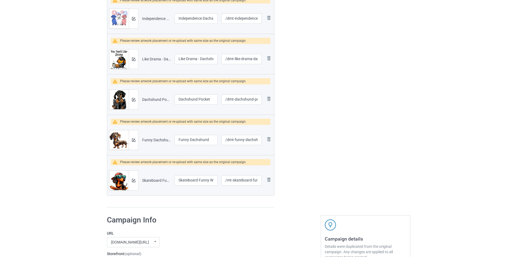
scroll to position [755, 0]
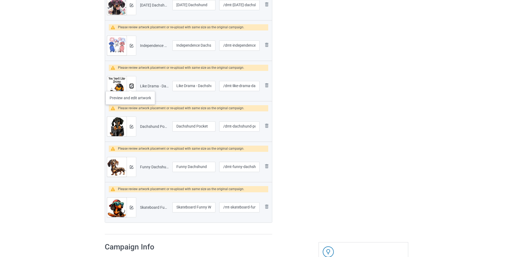
click at [130, 85] on img at bounding box center [132, 86] width 4 height 4
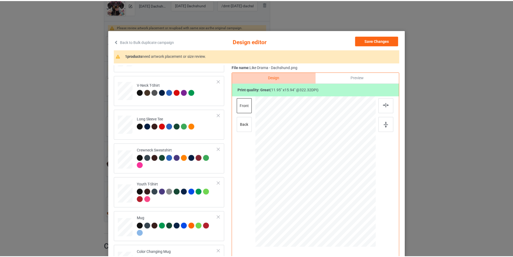
scroll to position [135, 0]
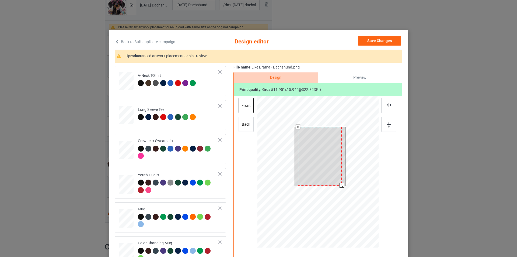
click at [332, 137] on div at bounding box center [320, 156] width 44 height 58
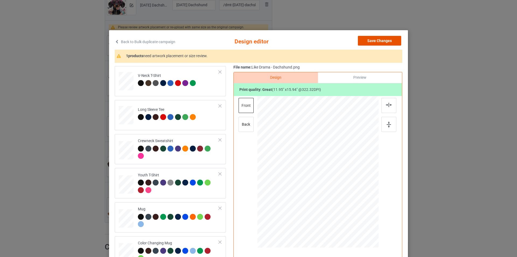
click at [375, 41] on button "Save Changes" at bounding box center [379, 41] width 43 height 10
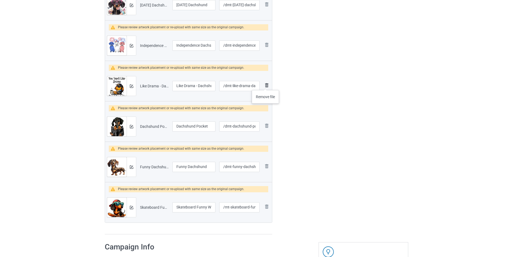
click at [266, 85] on img at bounding box center [267, 85] width 6 height 6
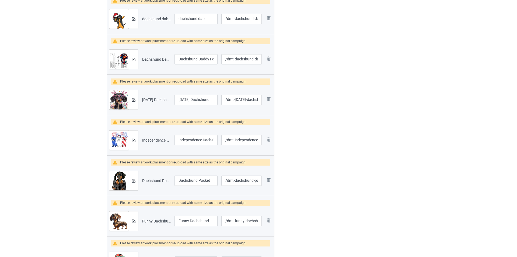
scroll to position [647, 0]
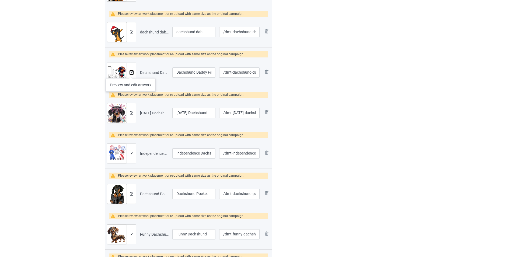
click at [131, 73] on img at bounding box center [132, 73] width 4 height 4
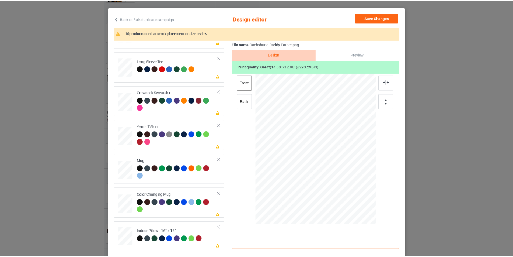
scroll to position [0, 0]
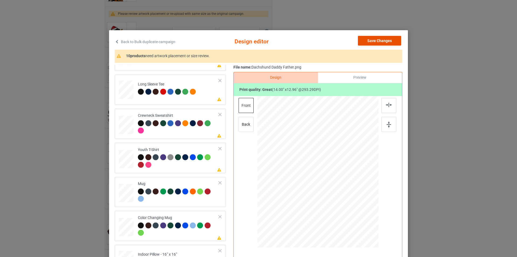
click at [382, 40] on button "Save Changes" at bounding box center [379, 41] width 43 height 10
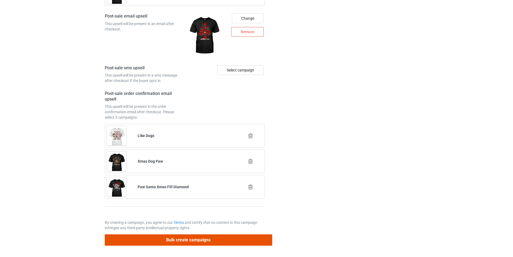
click at [221, 240] on button "Bulk create campaigns" at bounding box center [189, 239] width 168 height 11
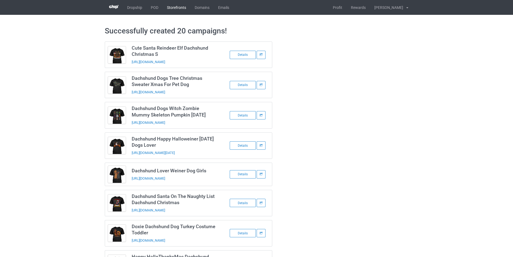
click at [175, 6] on link "Storefronts" at bounding box center [177, 7] width 28 height 15
